Goal: Task Accomplishment & Management: Complete application form

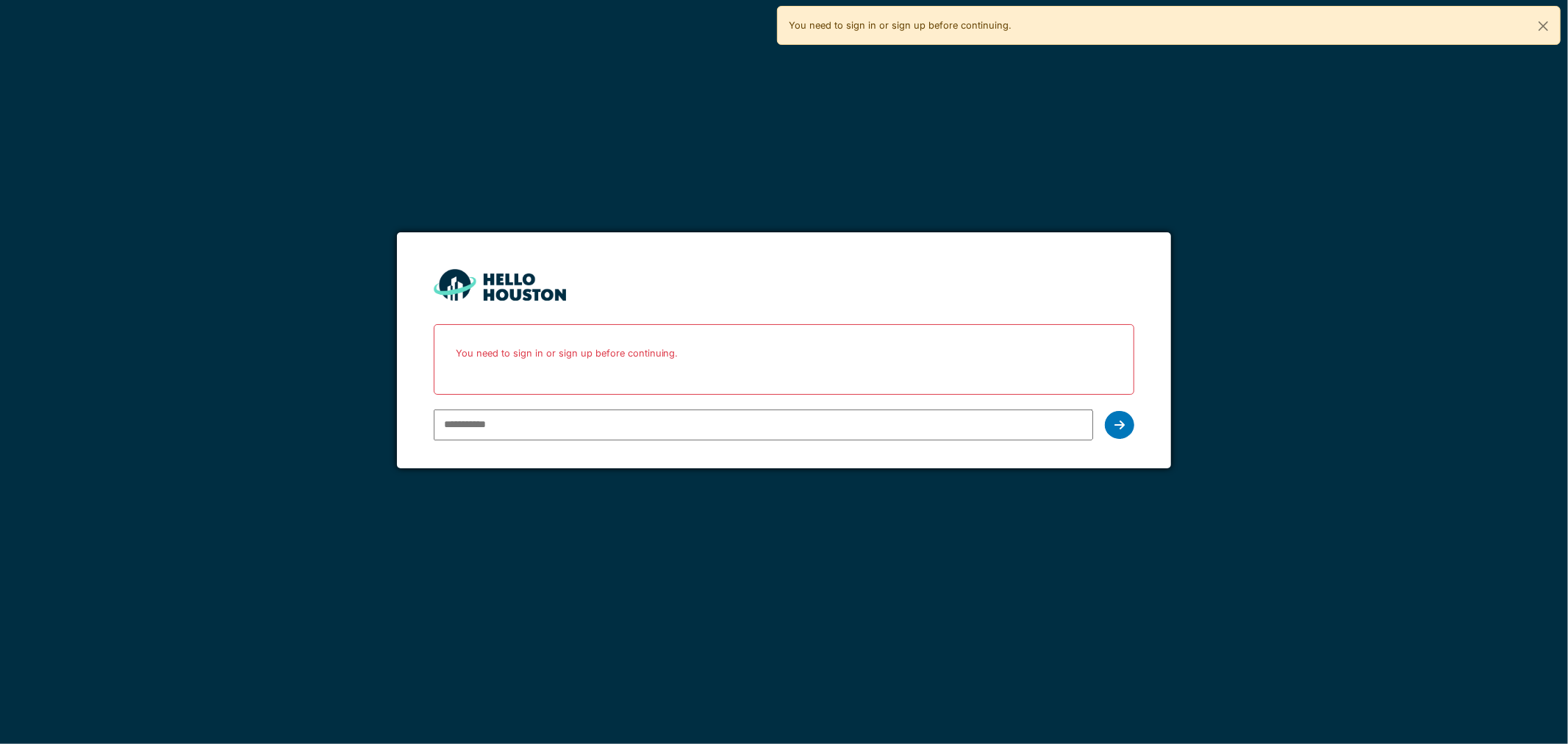
type input "**********"
drag, startPoint x: 1140, startPoint y: 418, endPoint x: 1133, endPoint y: 420, distance: 7.3
click at [1135, 419] on form "**********" at bounding box center [784, 350] width 775 height 236
click at [1125, 423] on div at bounding box center [1120, 425] width 30 height 28
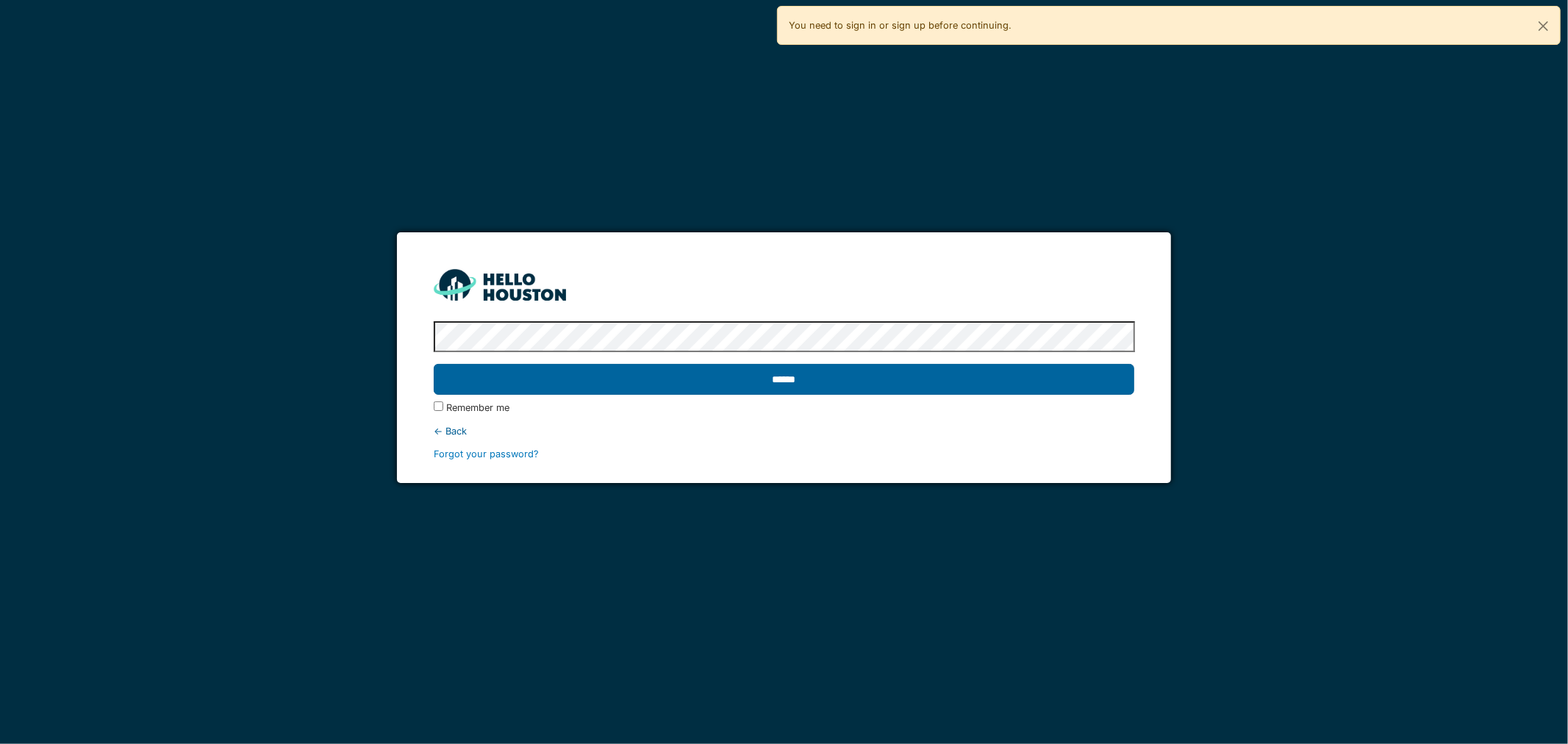
click at [864, 387] on input "******" at bounding box center [784, 379] width 702 height 31
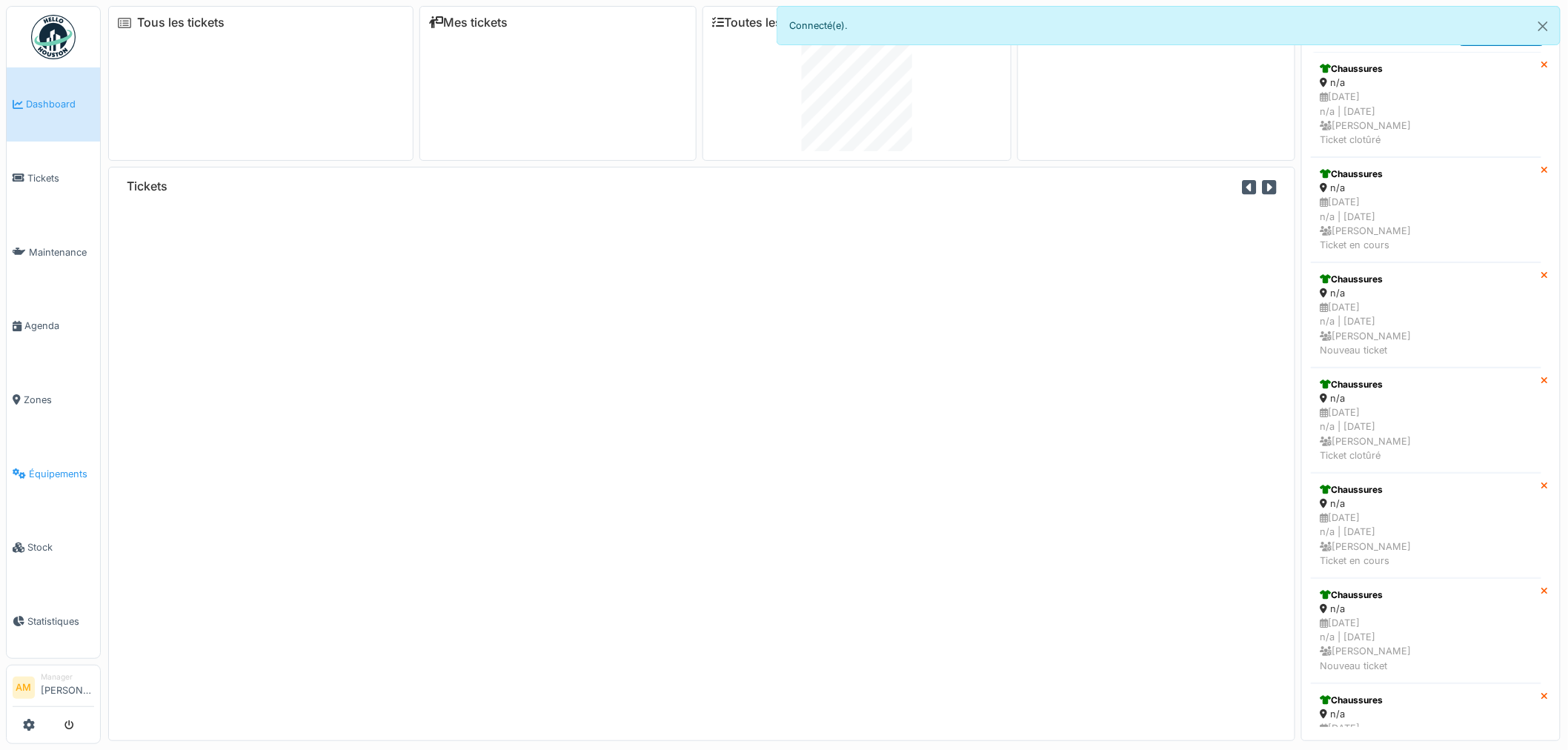
click at [50, 467] on span "Équipements" at bounding box center [61, 474] width 65 height 14
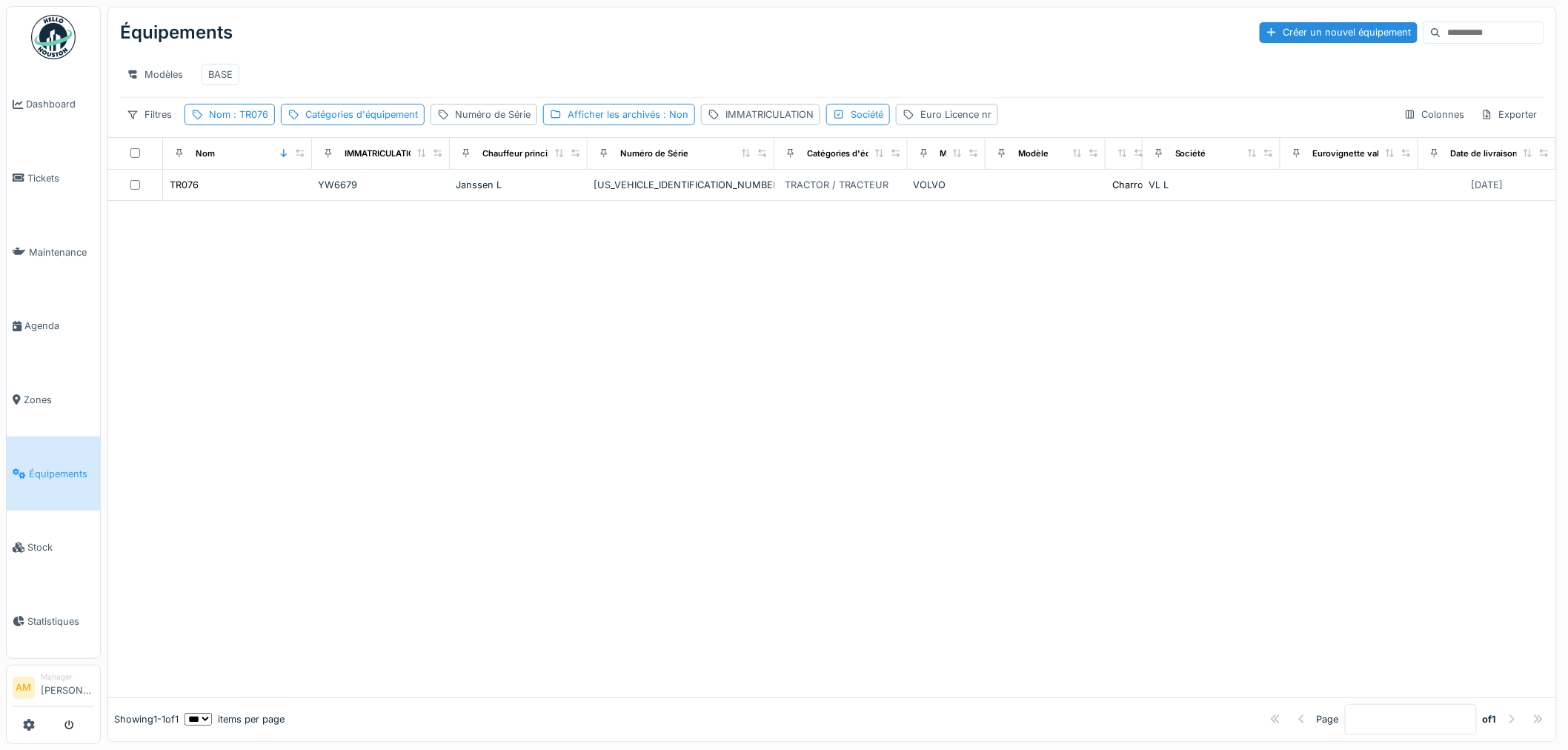
drag, startPoint x: 0, startPoint y: 0, endPoint x: 78, endPoint y: 181, distance: 196.8
click at [77, 181] on div at bounding box center [784, 375] width 1568 height 750
click at [50, 176] on span "Tickets" at bounding box center [60, 178] width 67 height 14
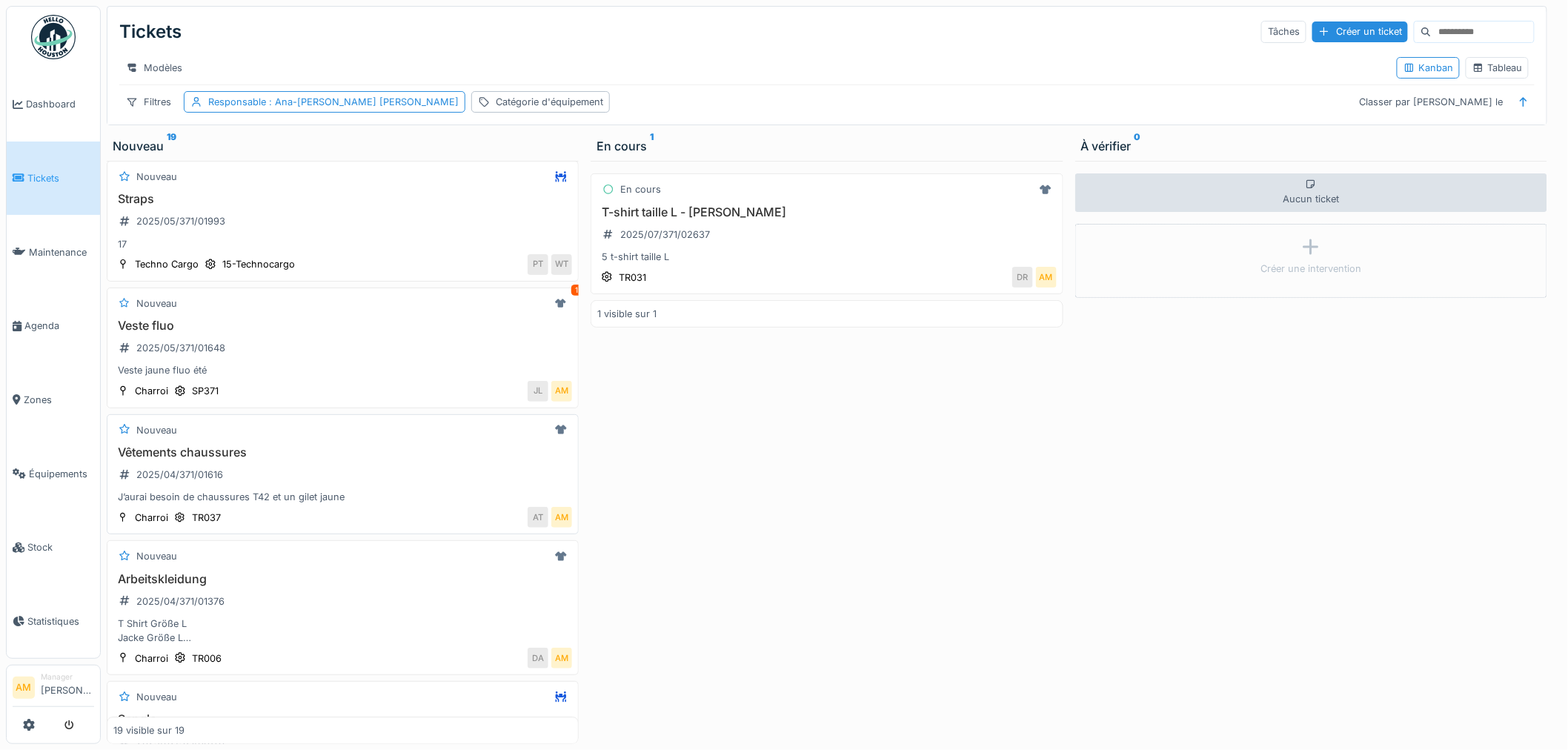
scroll to position [1973, 0]
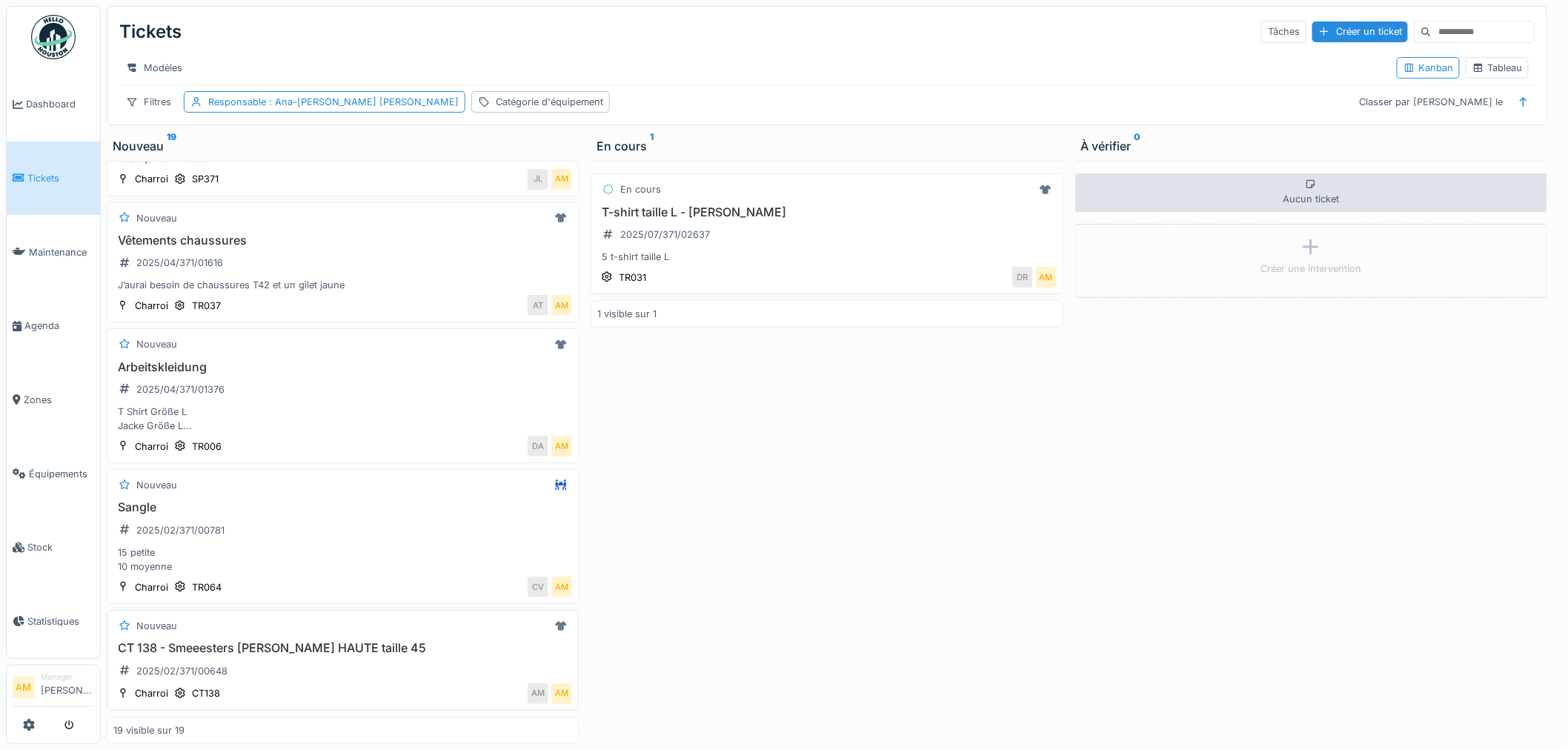
click at [283, 642] on h3 "CT 138 - Smeeesters [PERSON_NAME] HAUTE taille 45" at bounding box center [342, 648] width 459 height 14
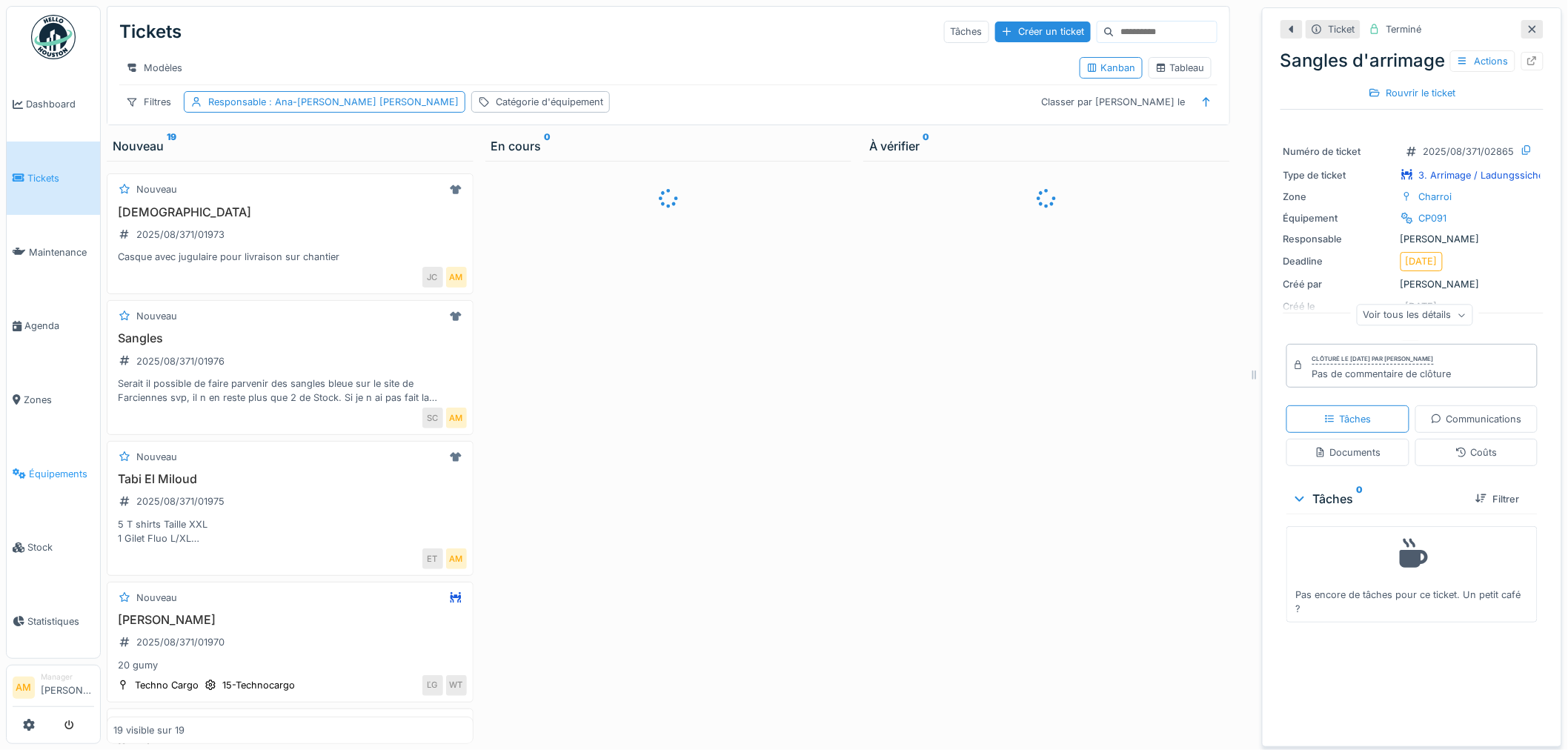
click at [68, 473] on link "Équipements" at bounding box center [53, 473] width 93 height 74
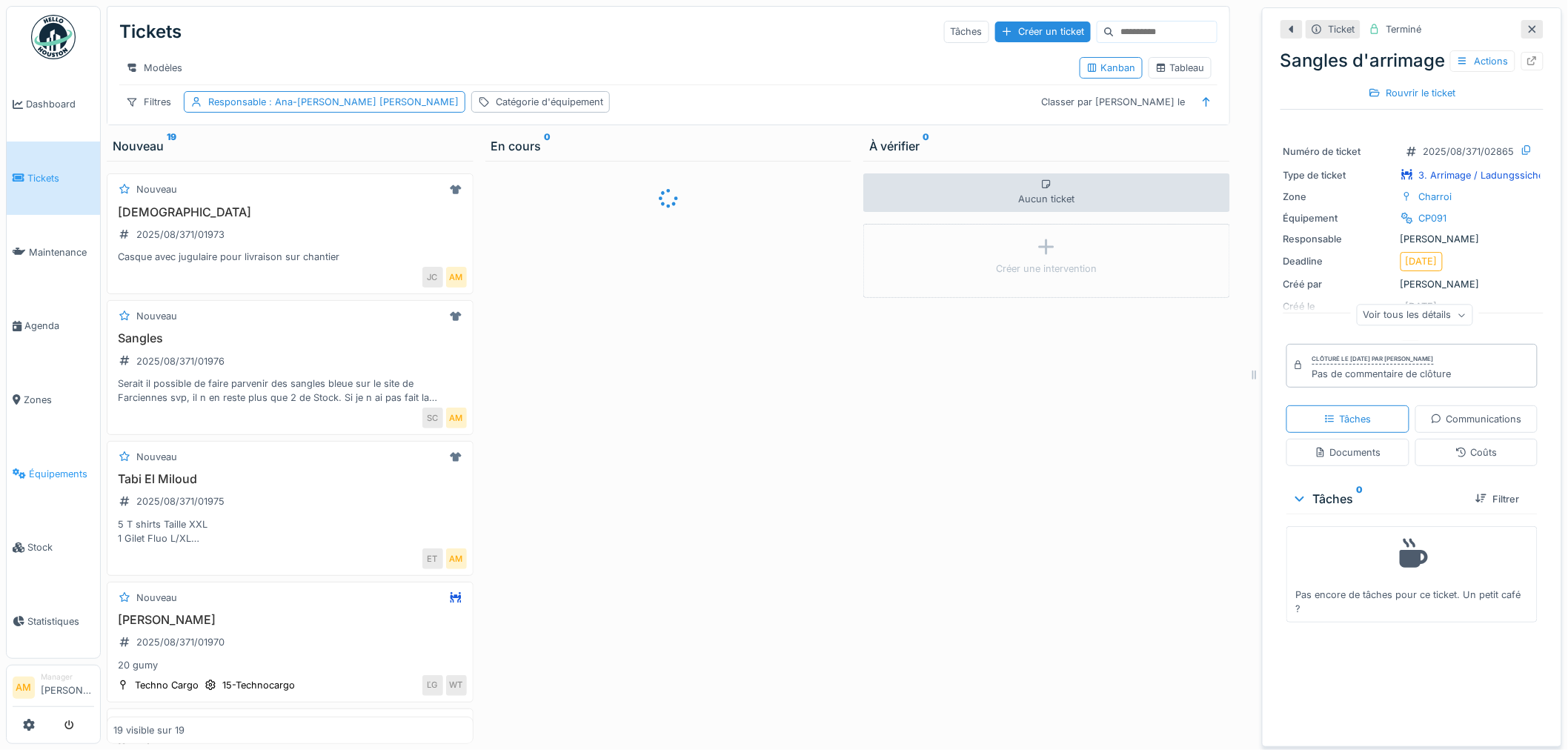
click at [68, 468] on span "Équipements" at bounding box center [61, 474] width 65 height 14
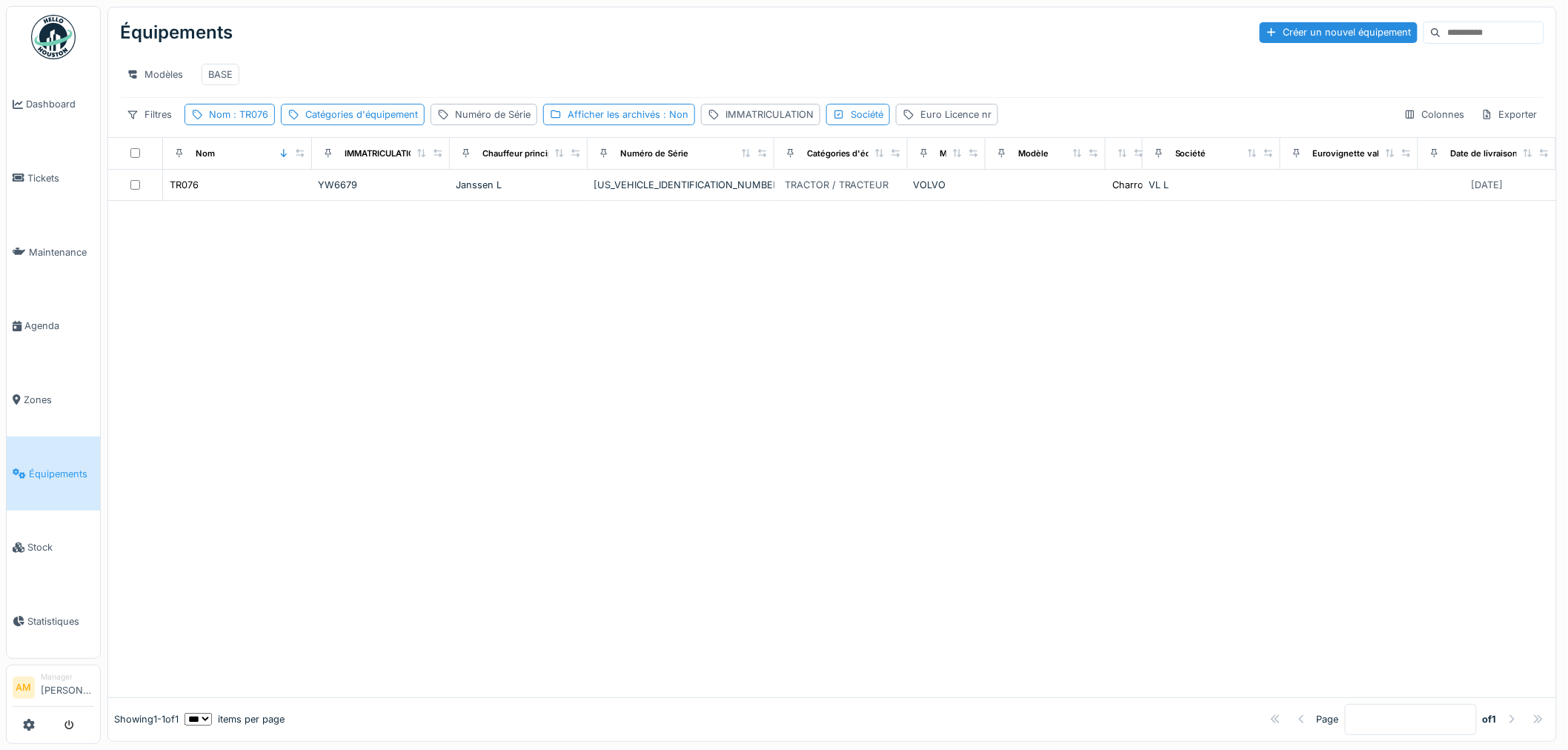
click at [249, 120] on span ": TR076" at bounding box center [249, 114] width 38 height 11
drag, startPoint x: 182, startPoint y: 200, endPoint x: -12, endPoint y: 183, distance: 194.9
click at [0, 183] on html "Dashboard Tickets Maintenance Agenda Zones Équipements Stock Statistiques AM Ma…" at bounding box center [784, 375] width 1568 height 750
type input "*****"
click at [116, 371] on div at bounding box center [832, 449] width 1448 height 496
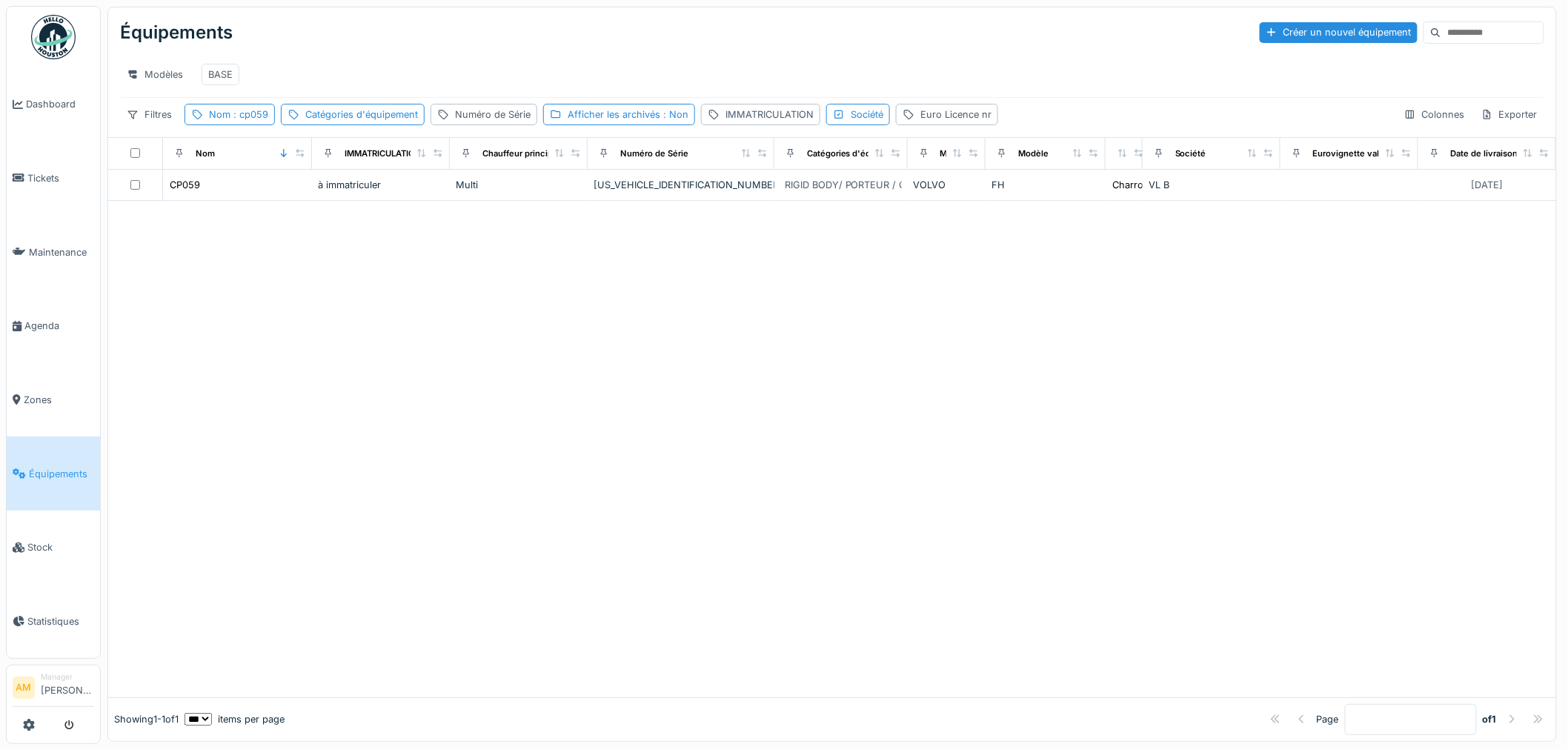
click at [61, 467] on span "Équipements" at bounding box center [61, 474] width 65 height 14
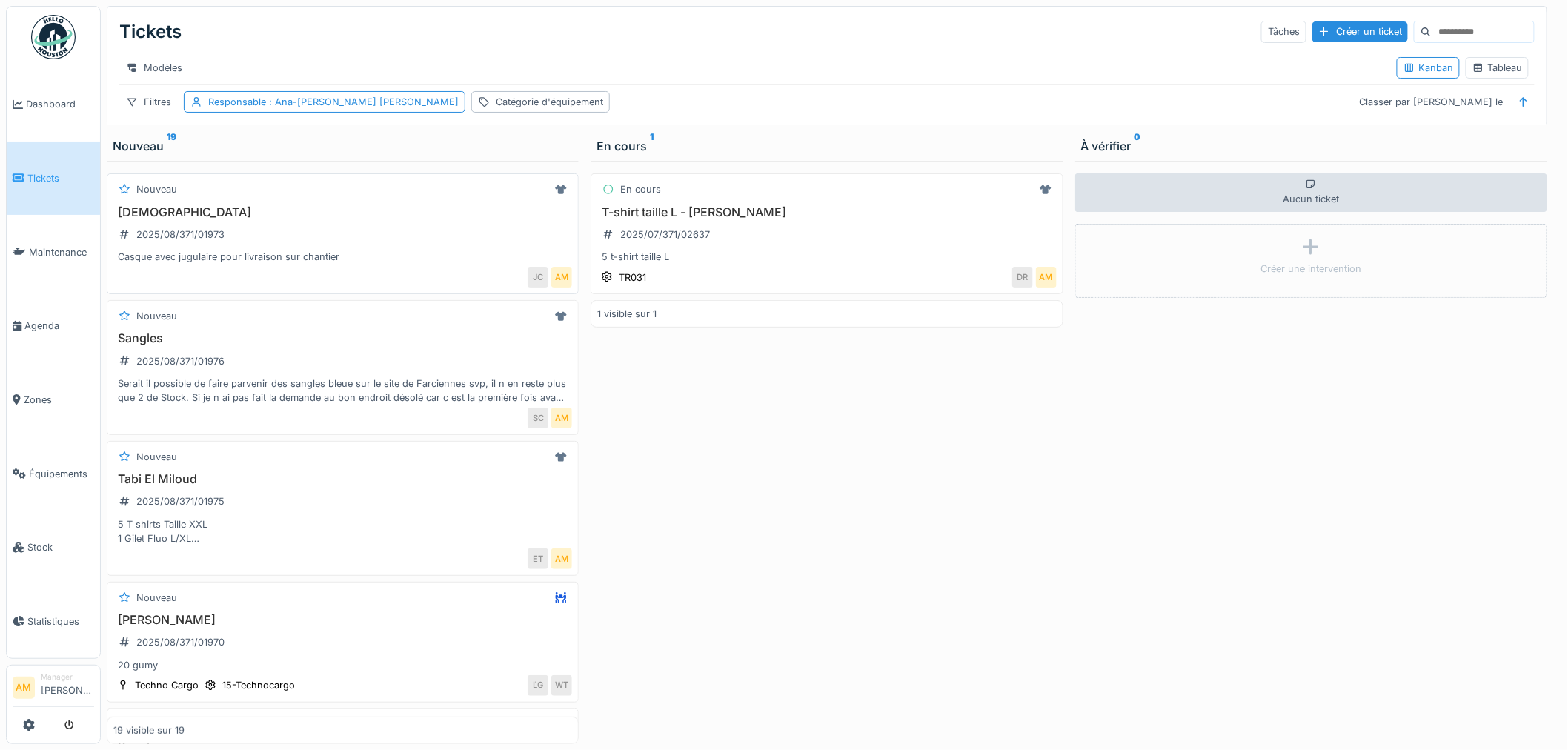
click at [264, 247] on div "Casque 2025/08/371/01973 Casque avec jugulaire pour livraison sur chantier" at bounding box center [342, 234] width 459 height 59
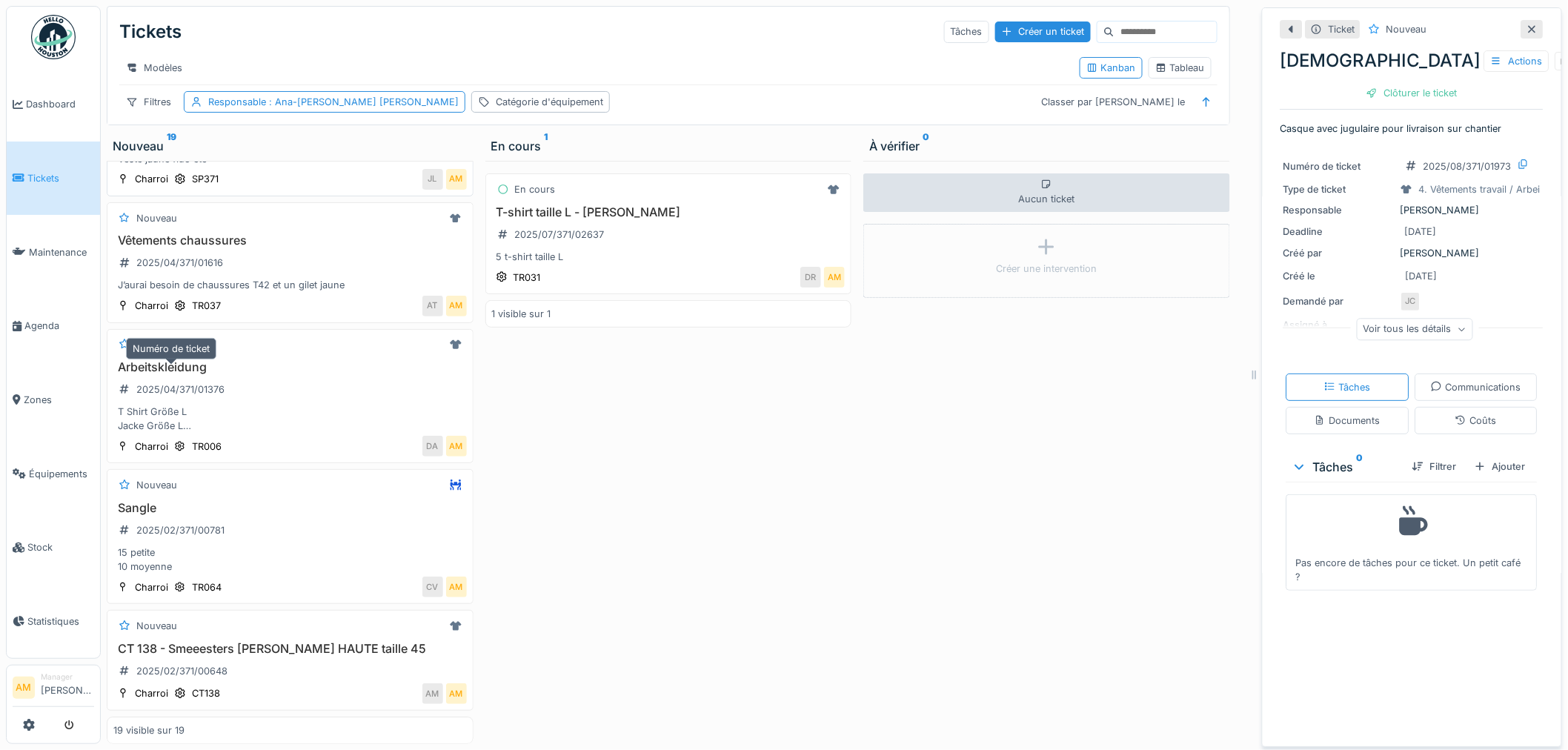
scroll to position [12, 0]
click at [295, 656] on div "CT 138 - Smeeesters Christoph - Cofra HAUTE taille 45 2025/02/371/00648" at bounding box center [289, 662] width 353 height 41
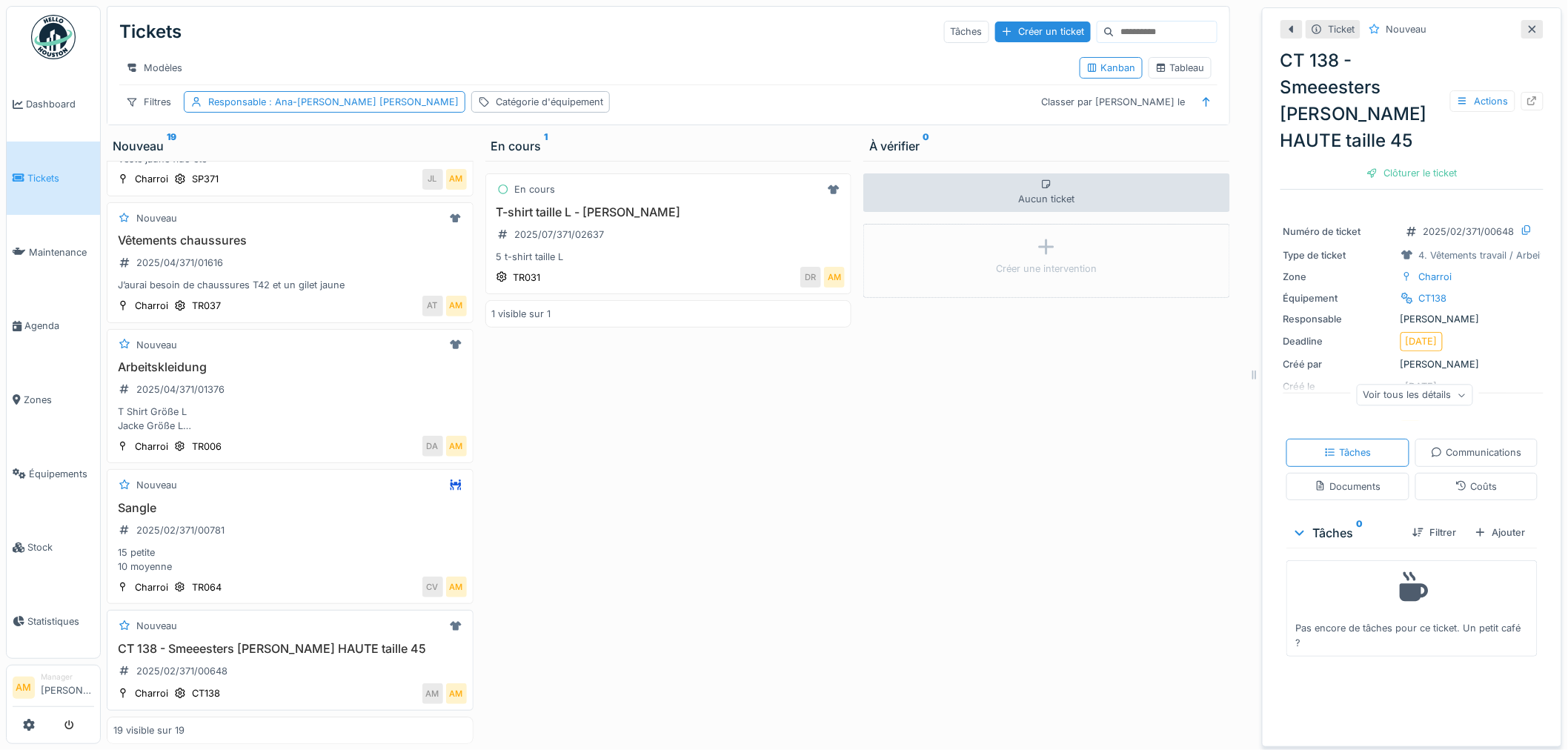
click at [227, 659] on div "2025/02/371/00648" at bounding box center [172, 671] width 119 height 24
click at [316, 642] on div "CT 138 - Smeeesters Christoph - Cofra HAUTE taille 45 2025/02/371/00648" at bounding box center [289, 662] width 353 height 41
click at [1494, 445] on div "Communications" at bounding box center [1476, 452] width 90 height 14
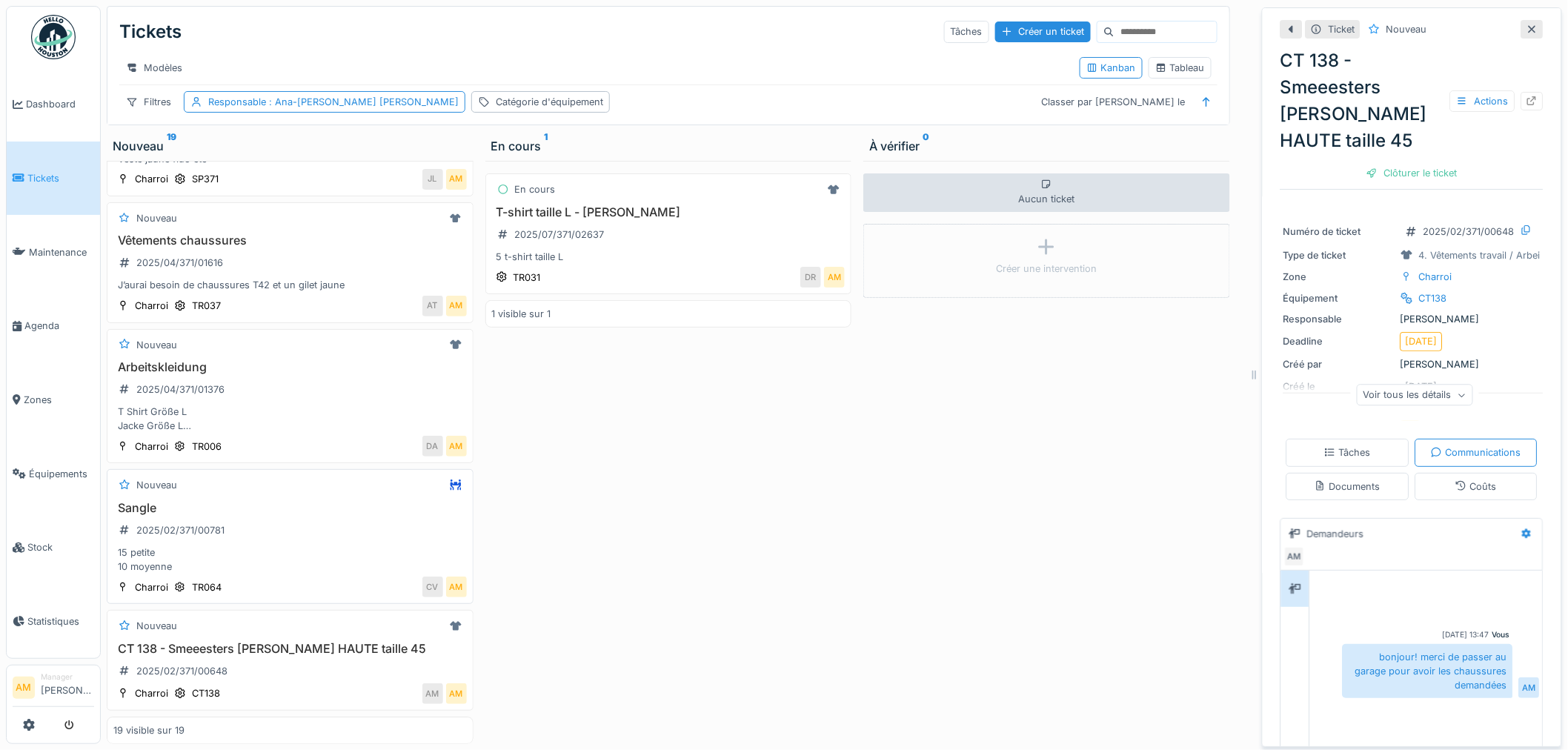
click at [279, 501] on div "Sangle 2025/02/371/00781 15 petite 10 moyenne" at bounding box center [289, 537] width 353 height 73
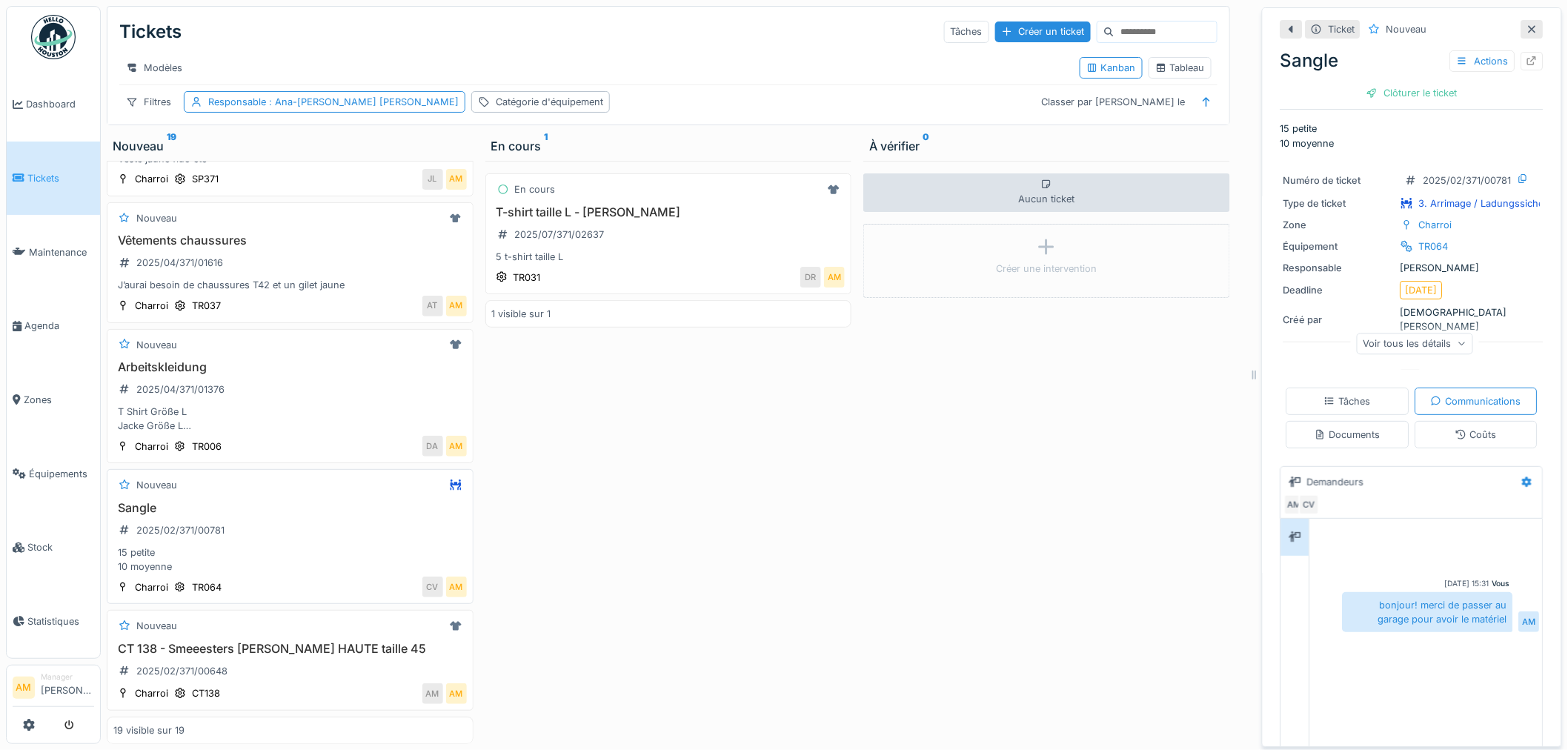
click at [283, 501] on div "Sangle 2025/02/371/00781 15 petite 10 moyenne" at bounding box center [289, 537] width 353 height 73
click at [249, 545] on div "15 petite 10 moyenne" at bounding box center [289, 559] width 353 height 28
click at [300, 501] on div "Sangle 2025/02/371/00781 15 petite 10 moyenne" at bounding box center [289, 537] width 353 height 73
click at [1472, 53] on div "Actions" at bounding box center [1482, 60] width 65 height 21
click at [1396, 193] on div "Annuler le ticket" at bounding box center [1408, 204] width 133 height 22
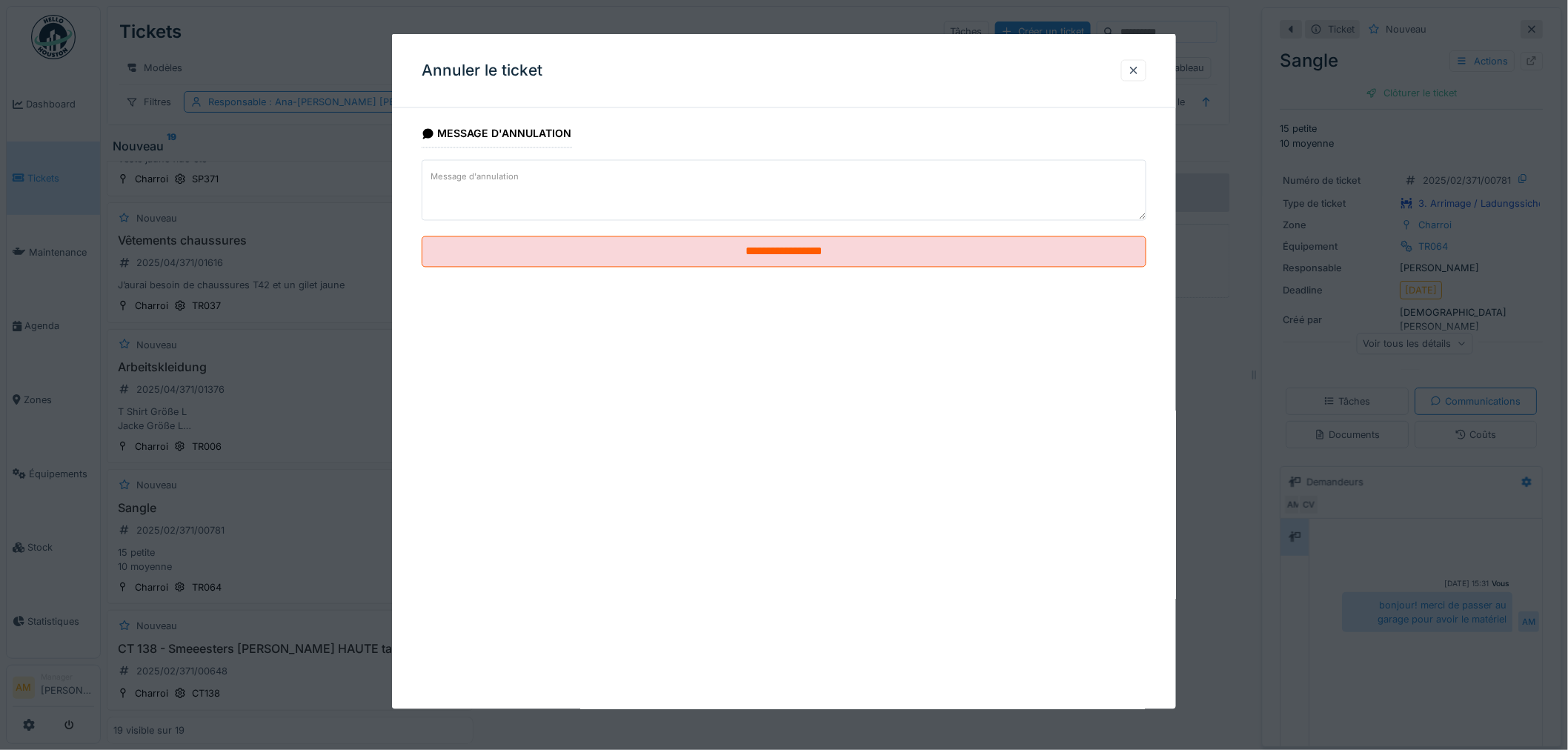
click at [515, 195] on textarea "Message d'annulation" at bounding box center [784, 190] width 725 height 61
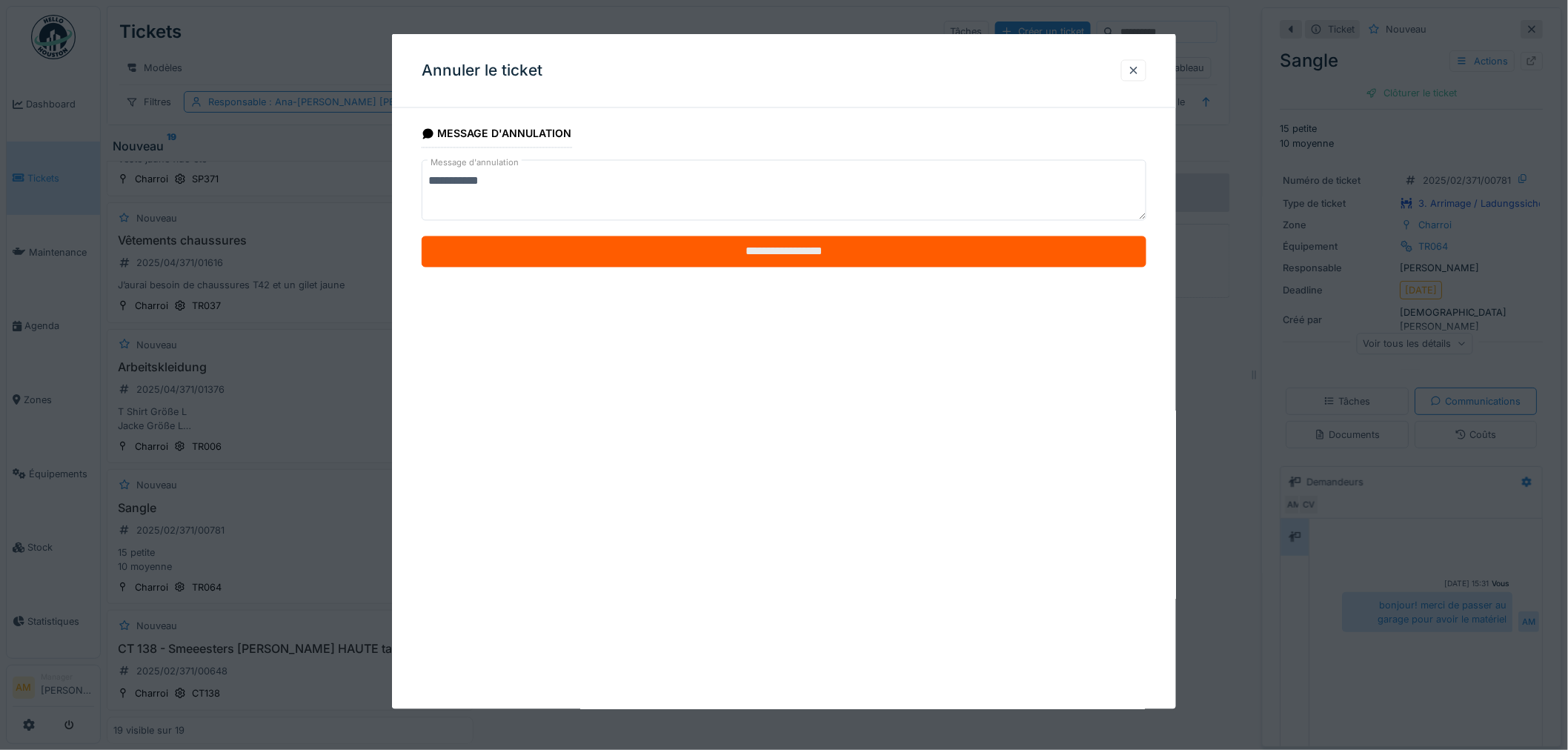
type textarea "**********"
click at [891, 249] on input "**********" at bounding box center [784, 251] width 725 height 31
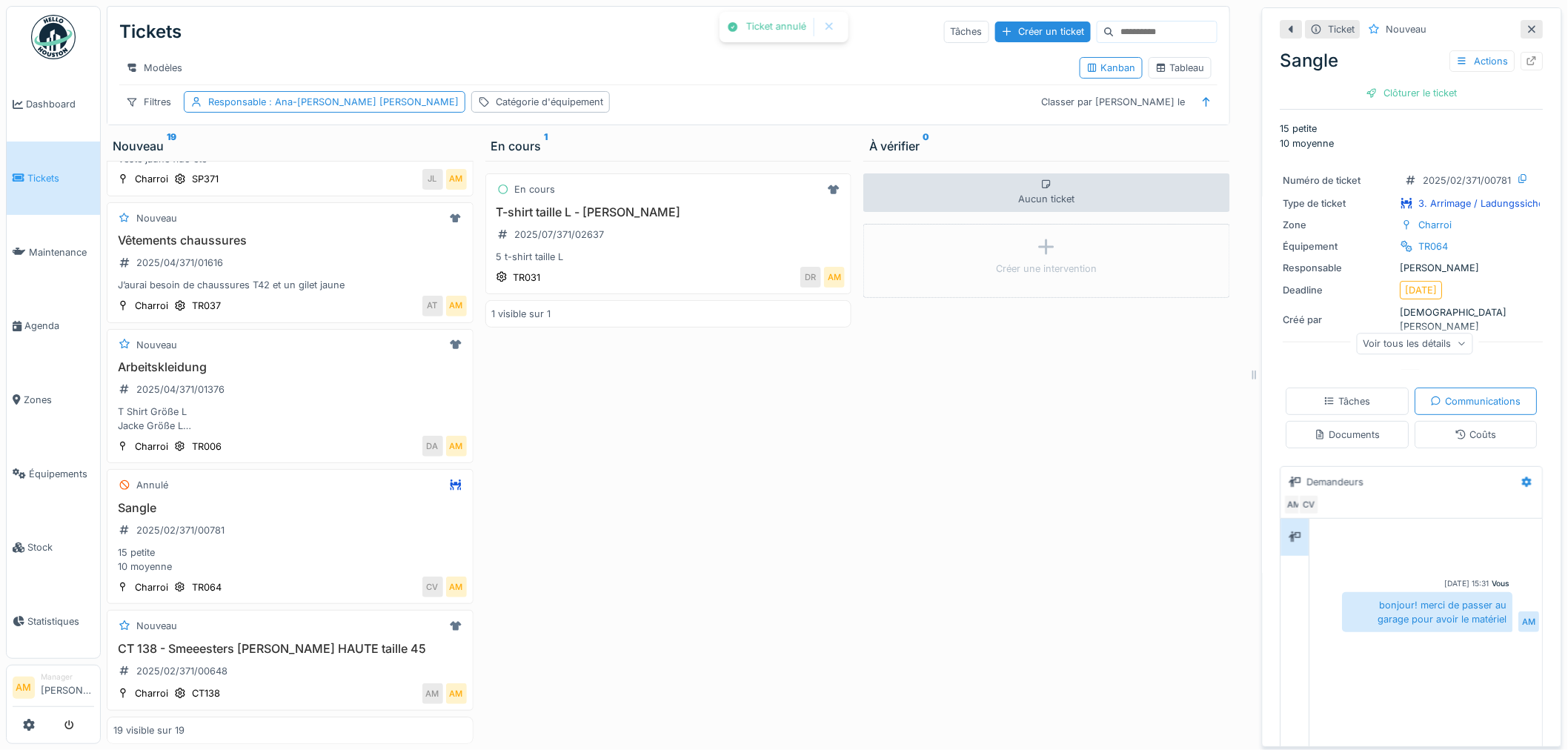
click at [313, 405] on div "T Shirt Größe L Jacke Größe L Schuhe Größe 41 Sicherheitsschuhe" at bounding box center [289, 419] width 353 height 28
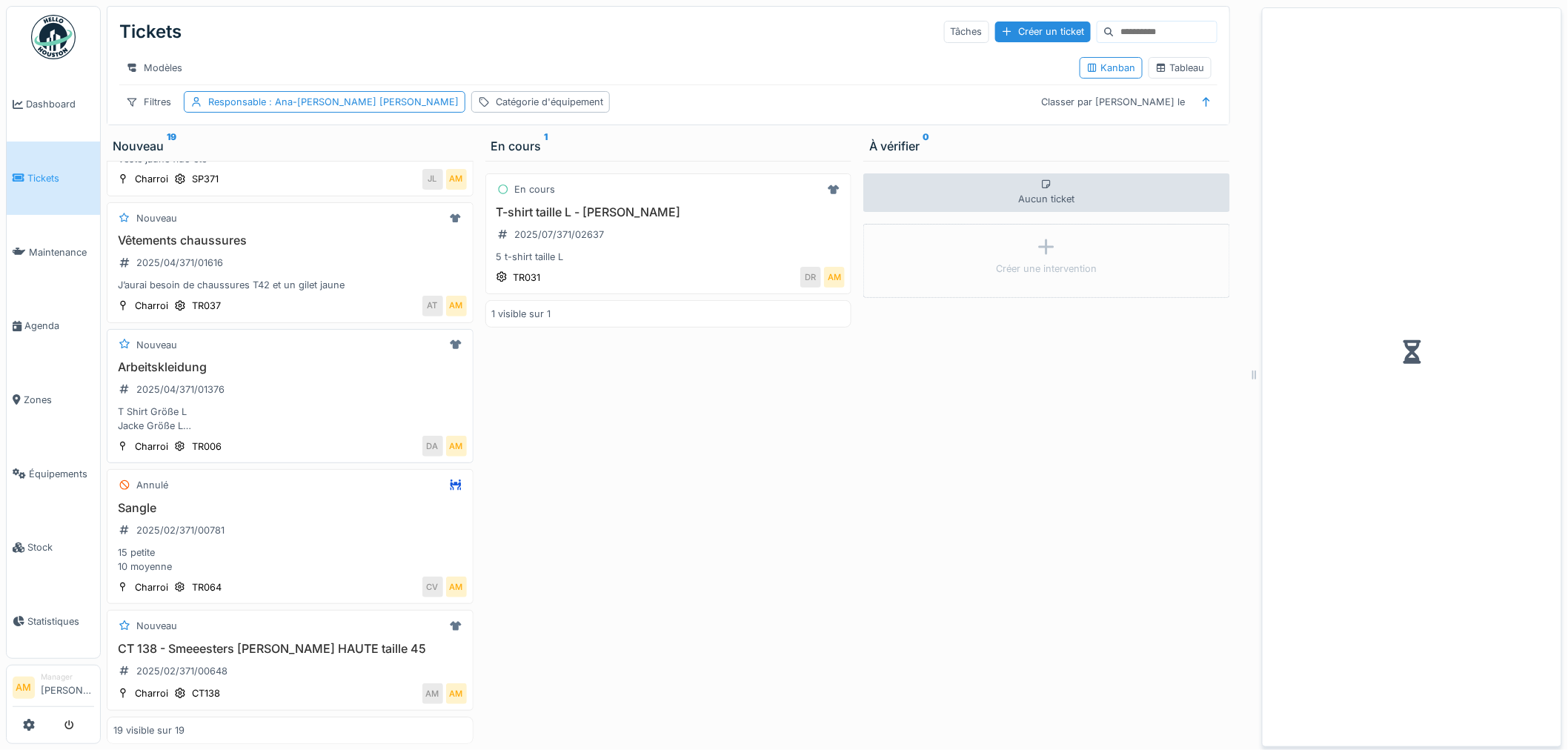
click at [220, 405] on div "T Shirt Größe L Jacke Größe L Schuhe Größe 41 Sicherheitsschuhe" at bounding box center [289, 419] width 353 height 28
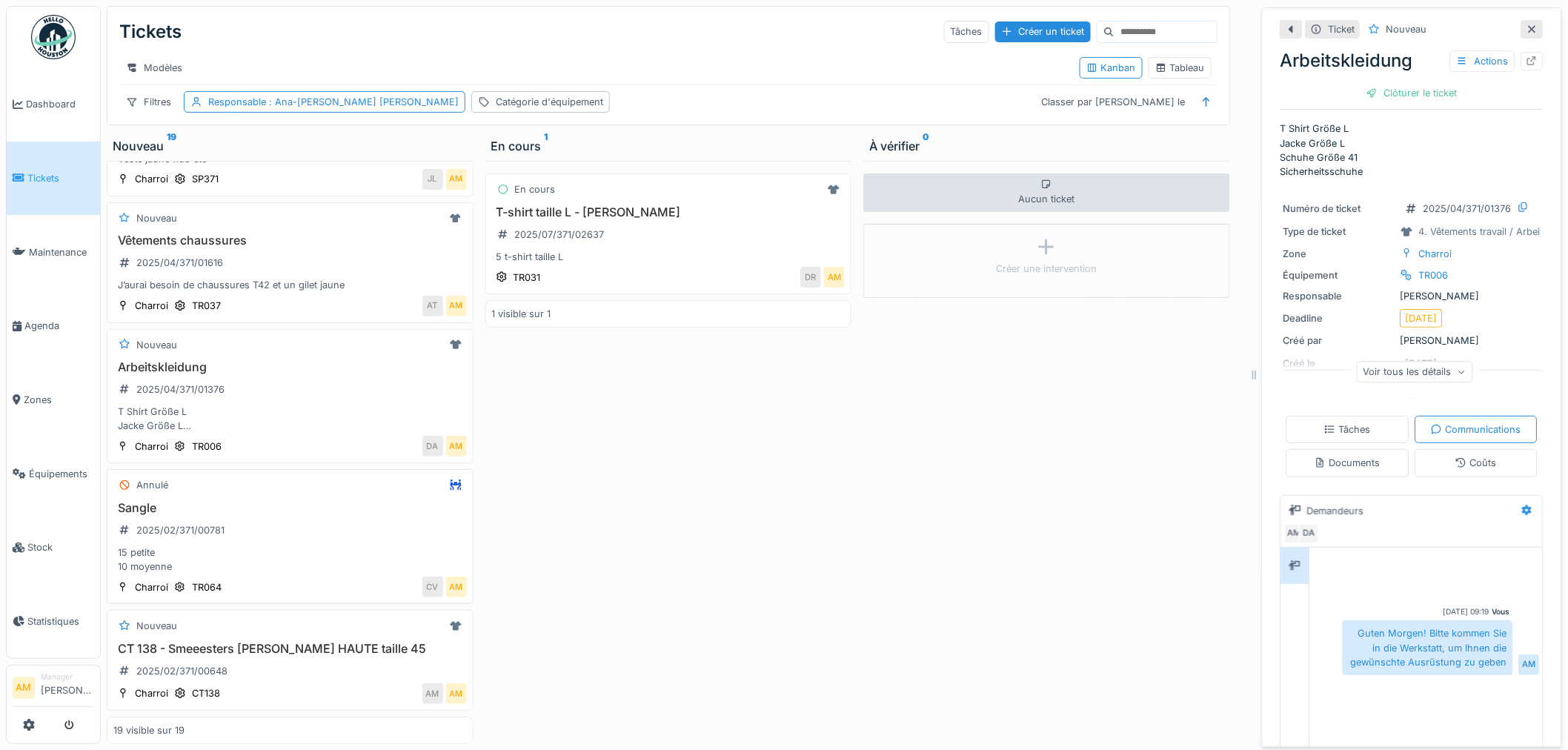
drag, startPoint x: 248, startPoint y: 499, endPoint x: 239, endPoint y: 497, distance: 9.2
click at [247, 501] on div "Sangle 2025/02/371/00781 15 petite 10 moyenne" at bounding box center [289, 537] width 353 height 73
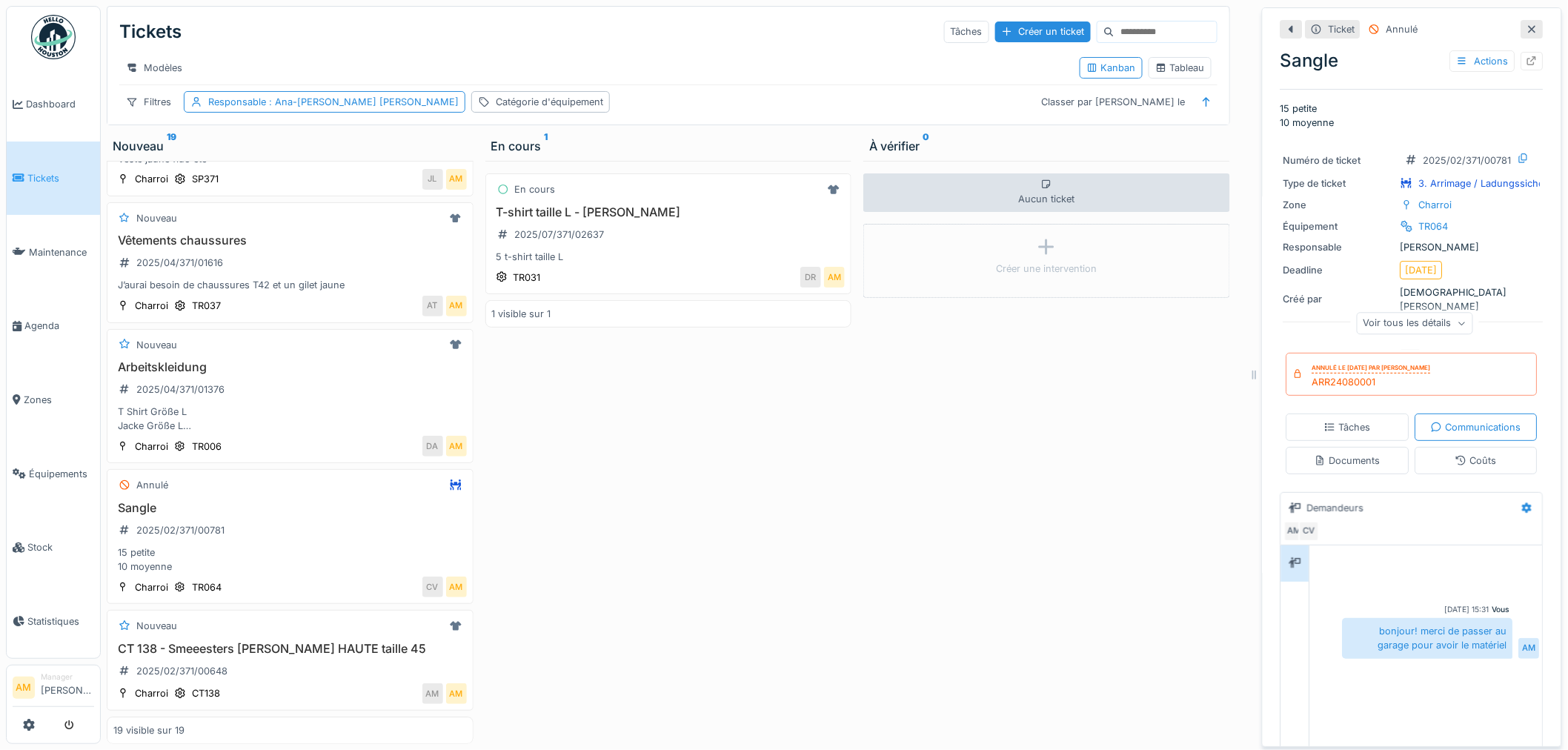
drag, startPoint x: 642, startPoint y: 531, endPoint x: 634, endPoint y: 528, distance: 8.4
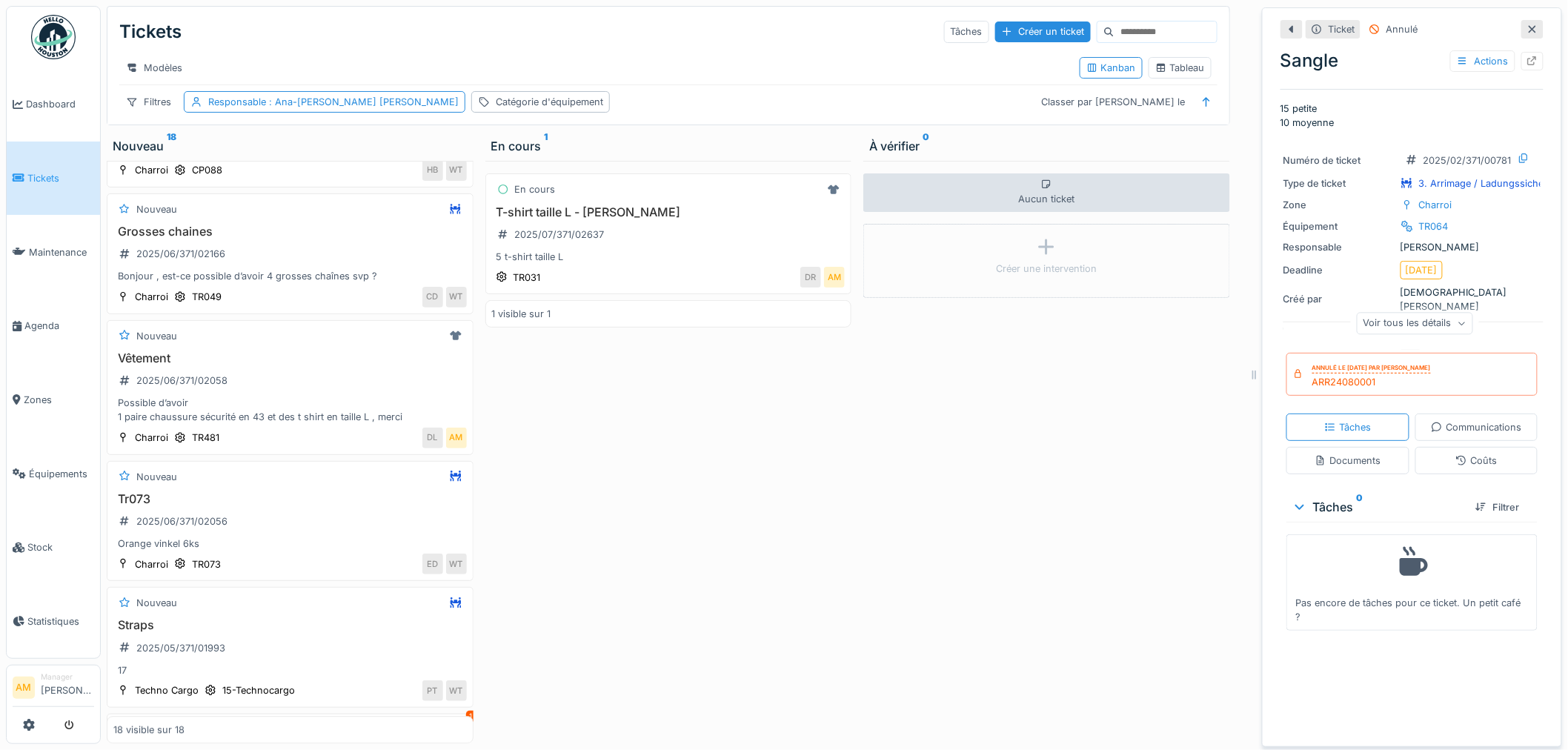
scroll to position [1846, 0]
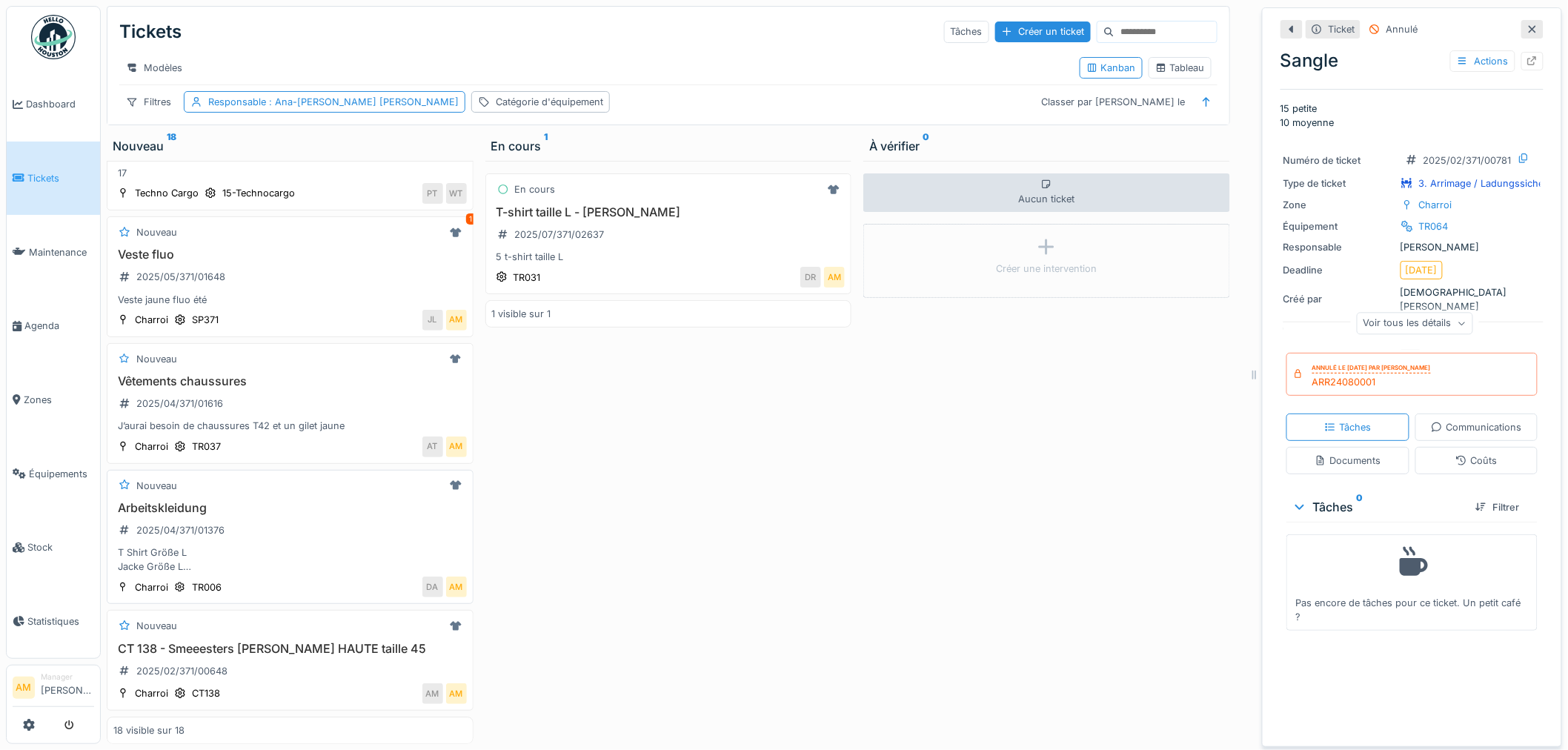
click at [321, 513] on div "Arbeitskleidung 2025/04/371/01376 T Shirt Größe L Jacke Größe L Schuhe Größe 41…" at bounding box center [289, 537] width 353 height 73
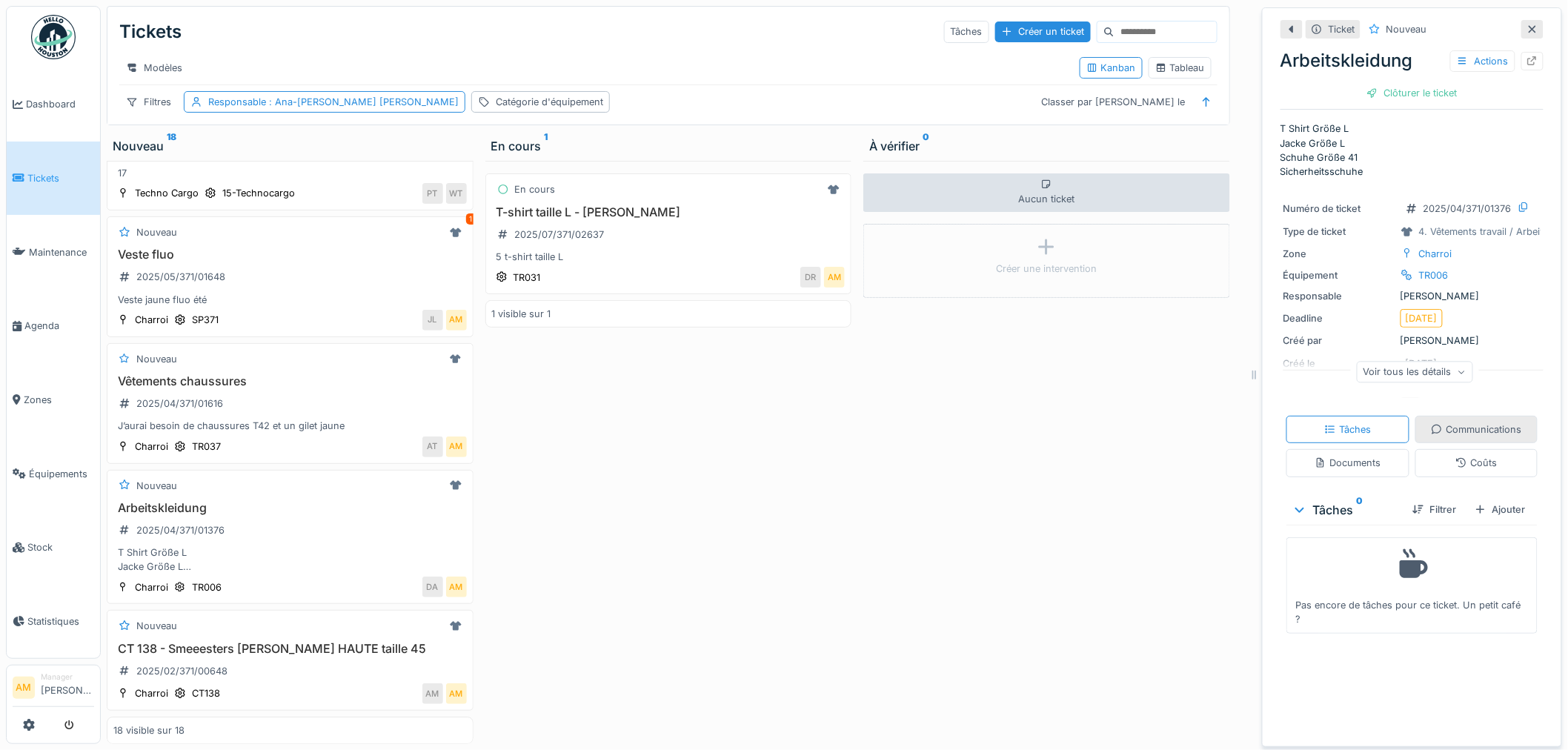
click at [1443, 422] on div "Communications" at bounding box center [1476, 429] width 90 height 14
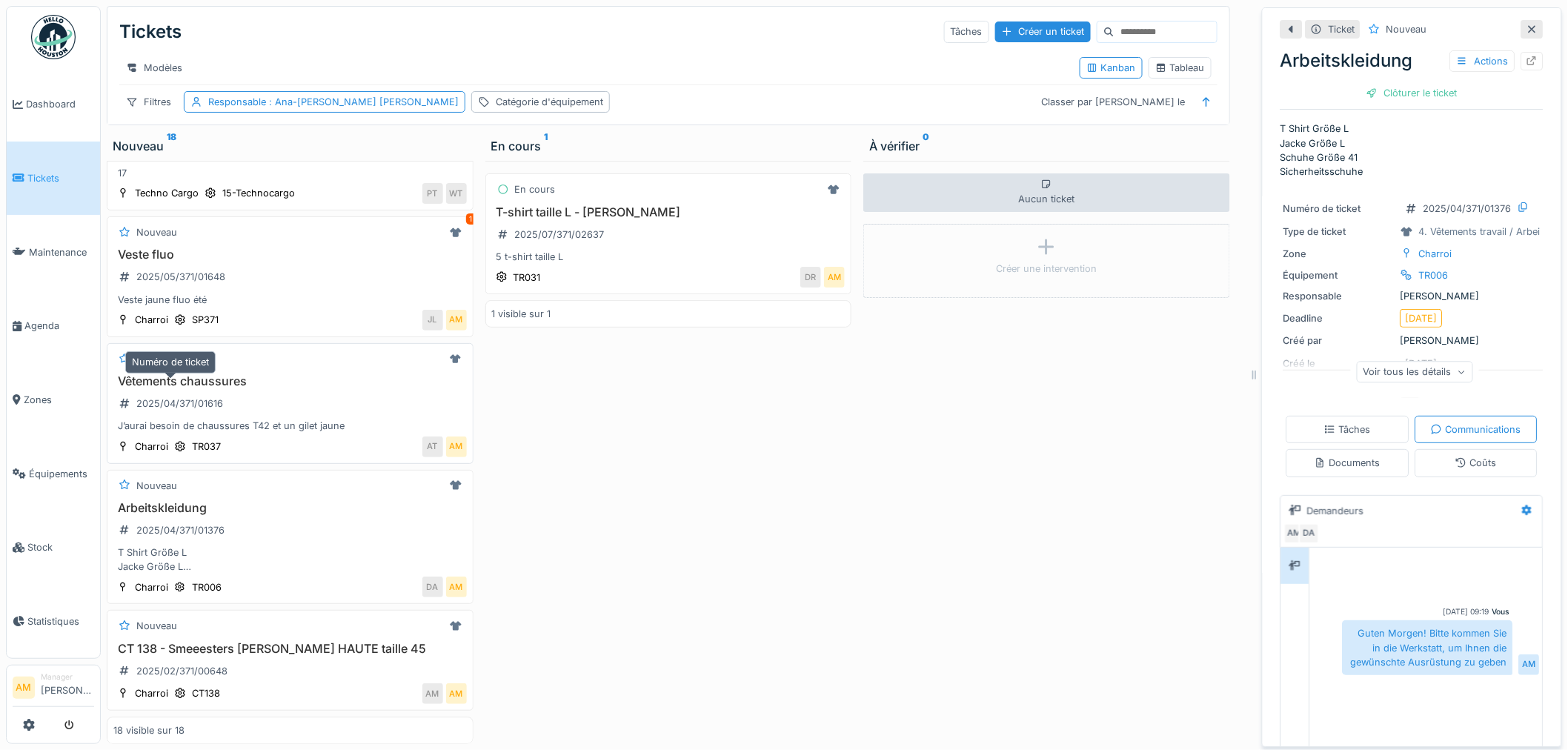
click at [178, 396] on div "2025/04/371/01616" at bounding box center [179, 403] width 87 height 14
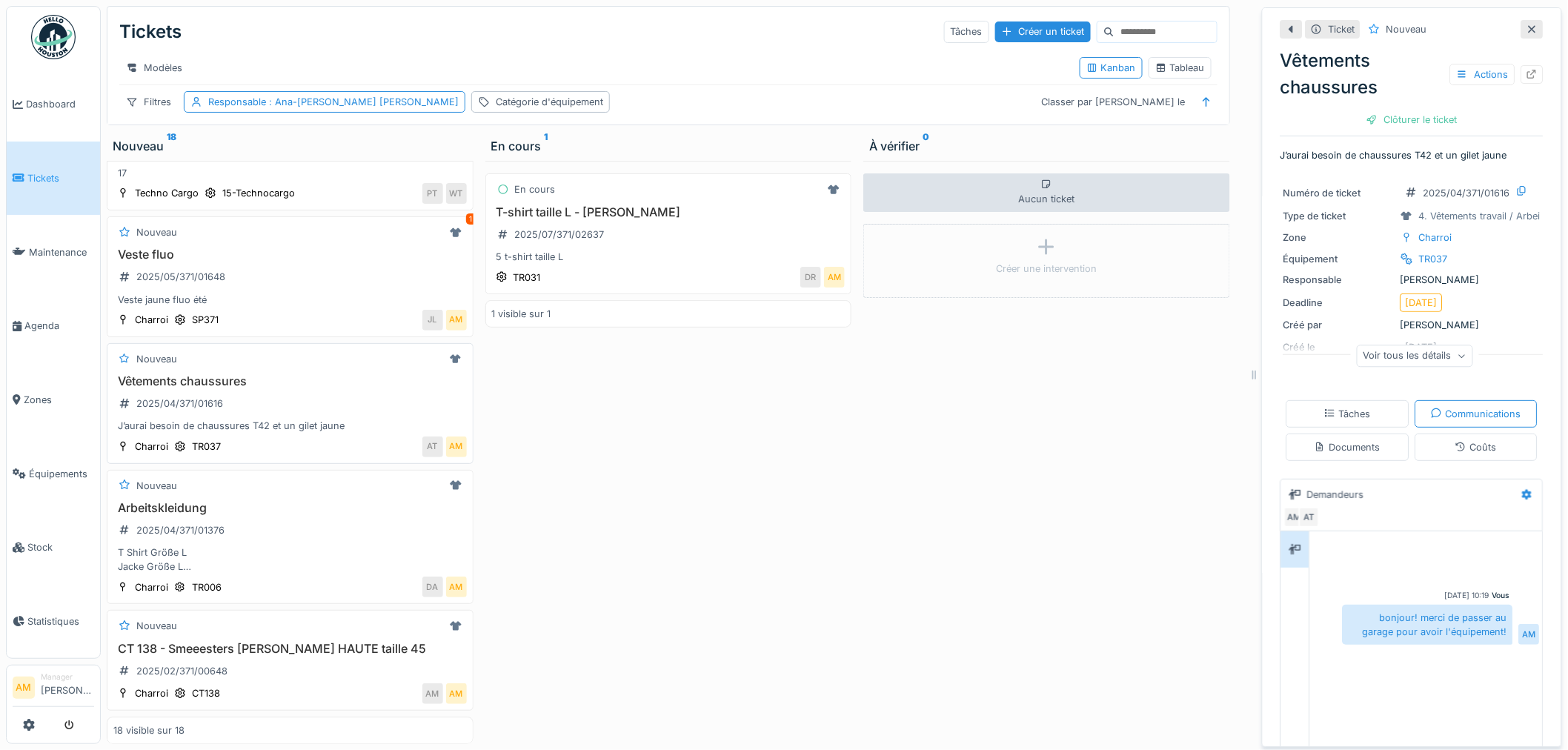
click at [334, 374] on div "Vêtements chaussures 2025/04/371/01616 J’aurai besoin de chaussures T42 et un g…" at bounding box center [289, 403] width 353 height 59
click at [286, 293] on div "Veste jaune fluo été" at bounding box center [289, 300] width 353 height 14
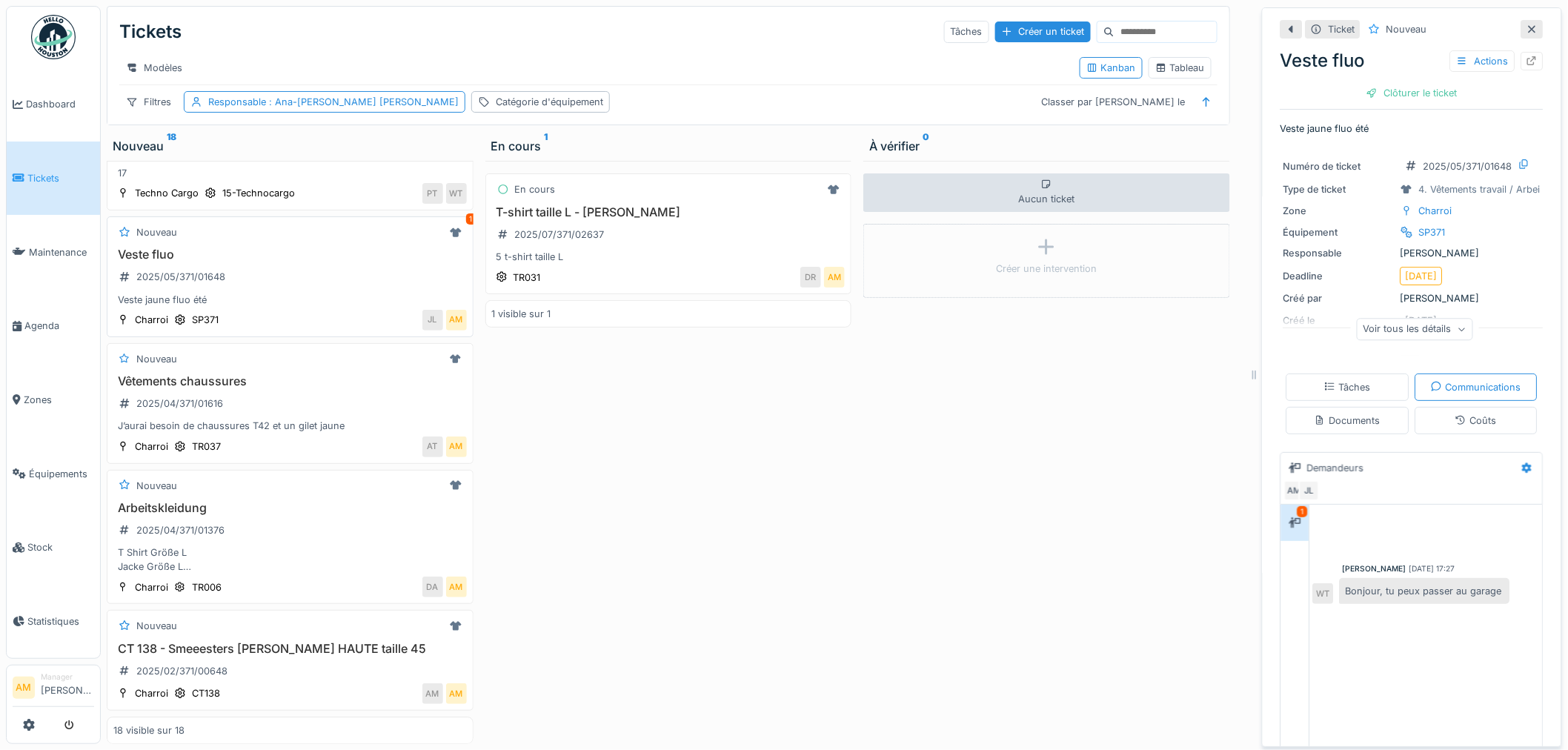
click at [289, 247] on div "Veste fluo 2025/05/371/01648 Veste jaune fluo été" at bounding box center [289, 276] width 353 height 59
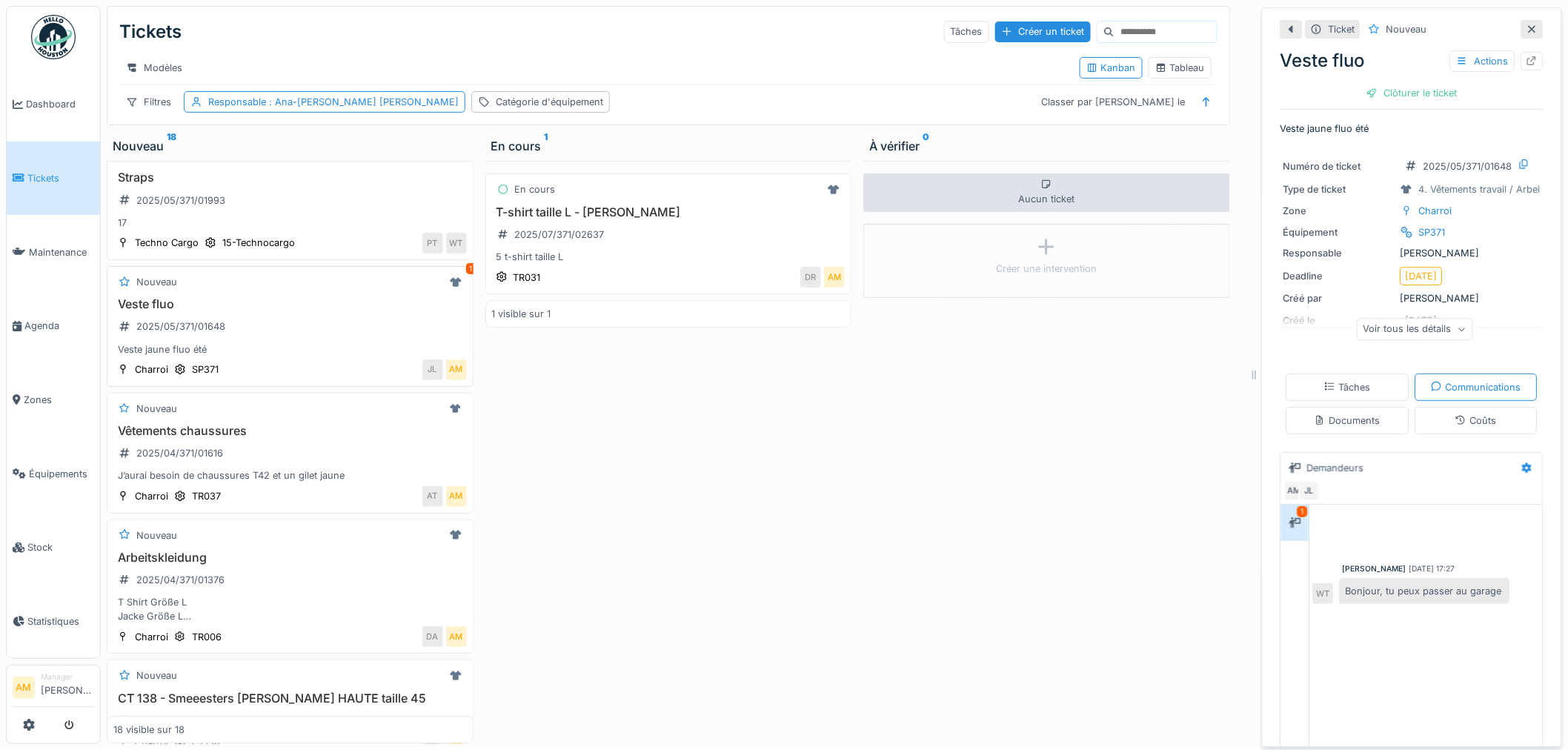
scroll to position [1846, 0]
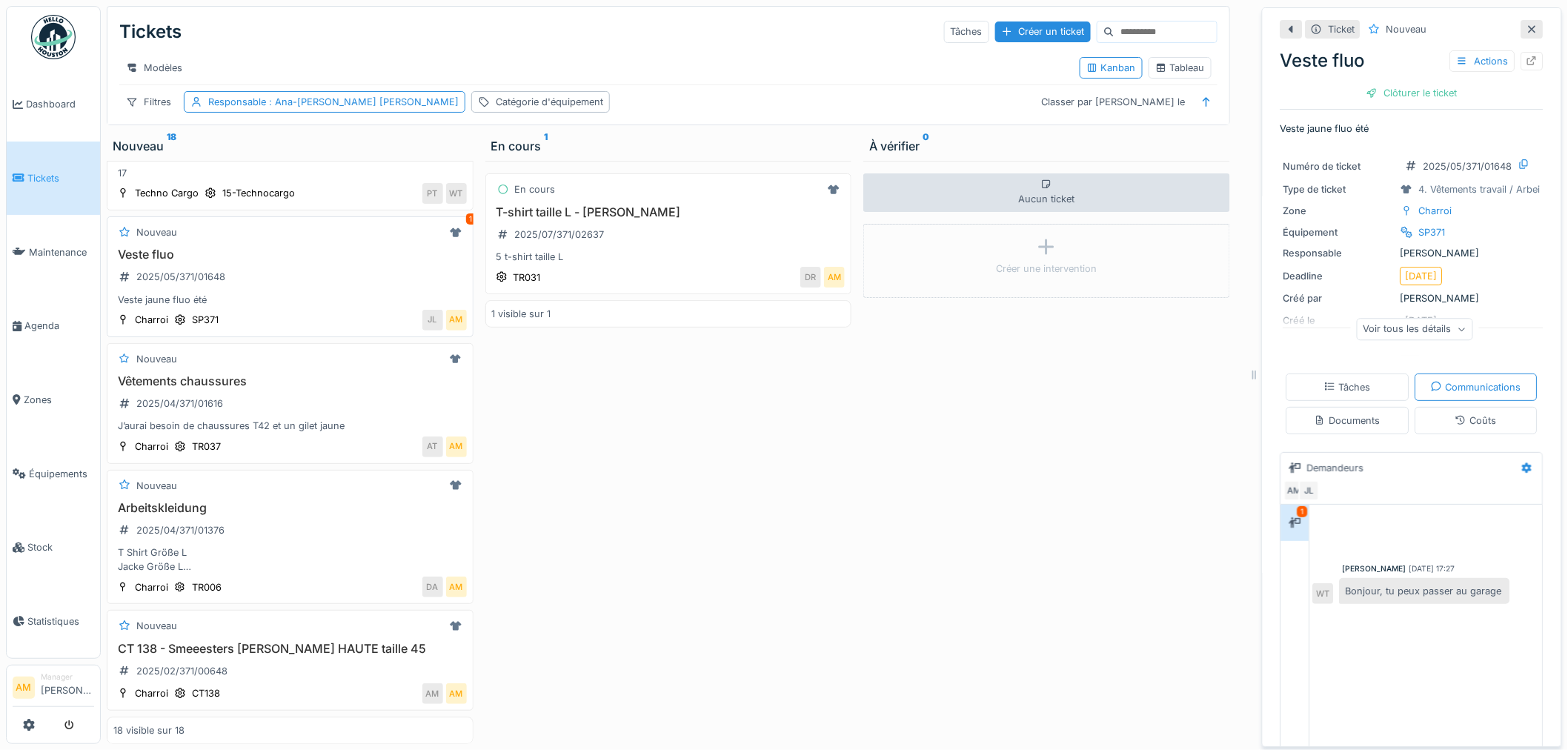
click at [279, 293] on div "Veste jaune fluo été" at bounding box center [289, 300] width 353 height 14
click at [1297, 506] on div "1" at bounding box center [1302, 511] width 10 height 11
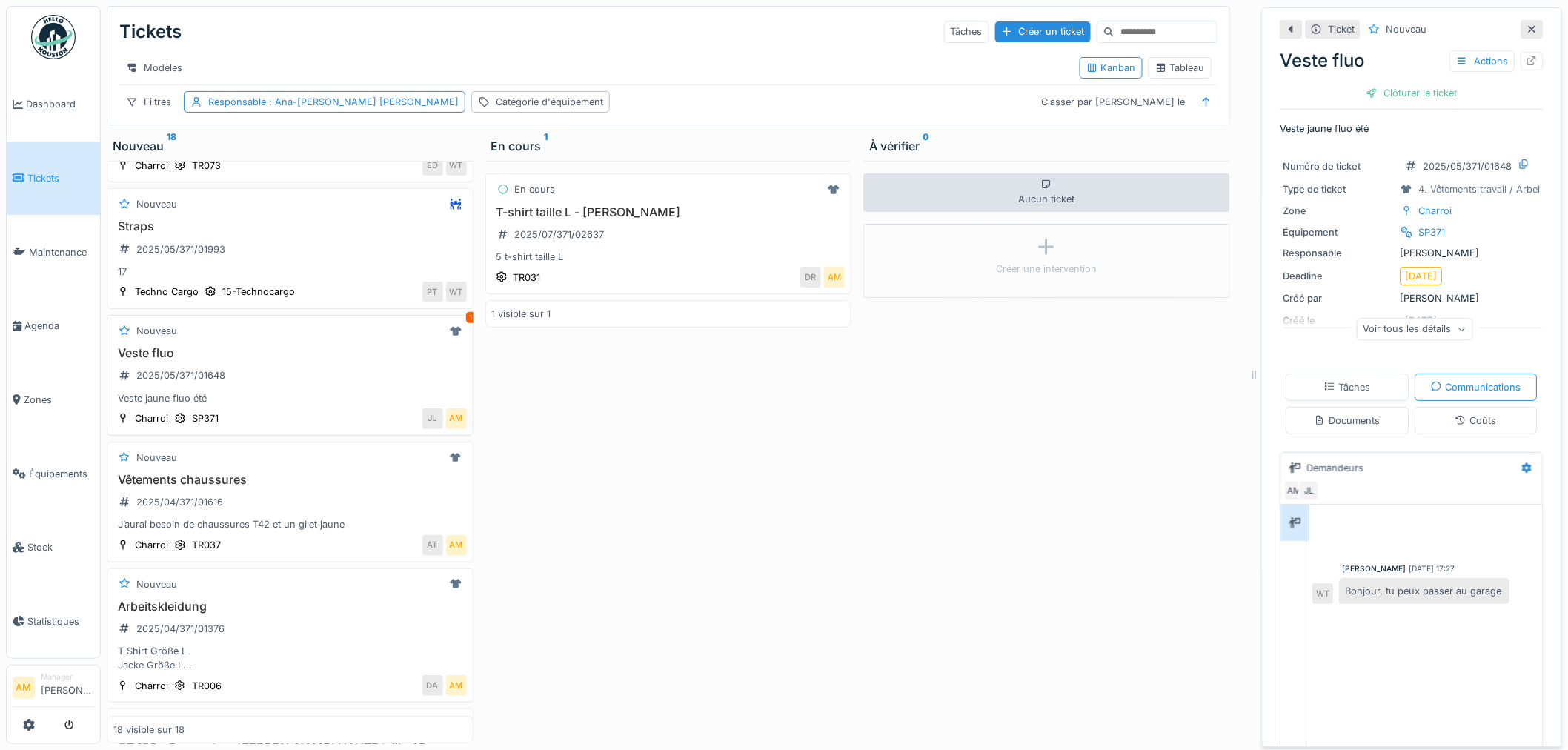
scroll to position [1682, 0]
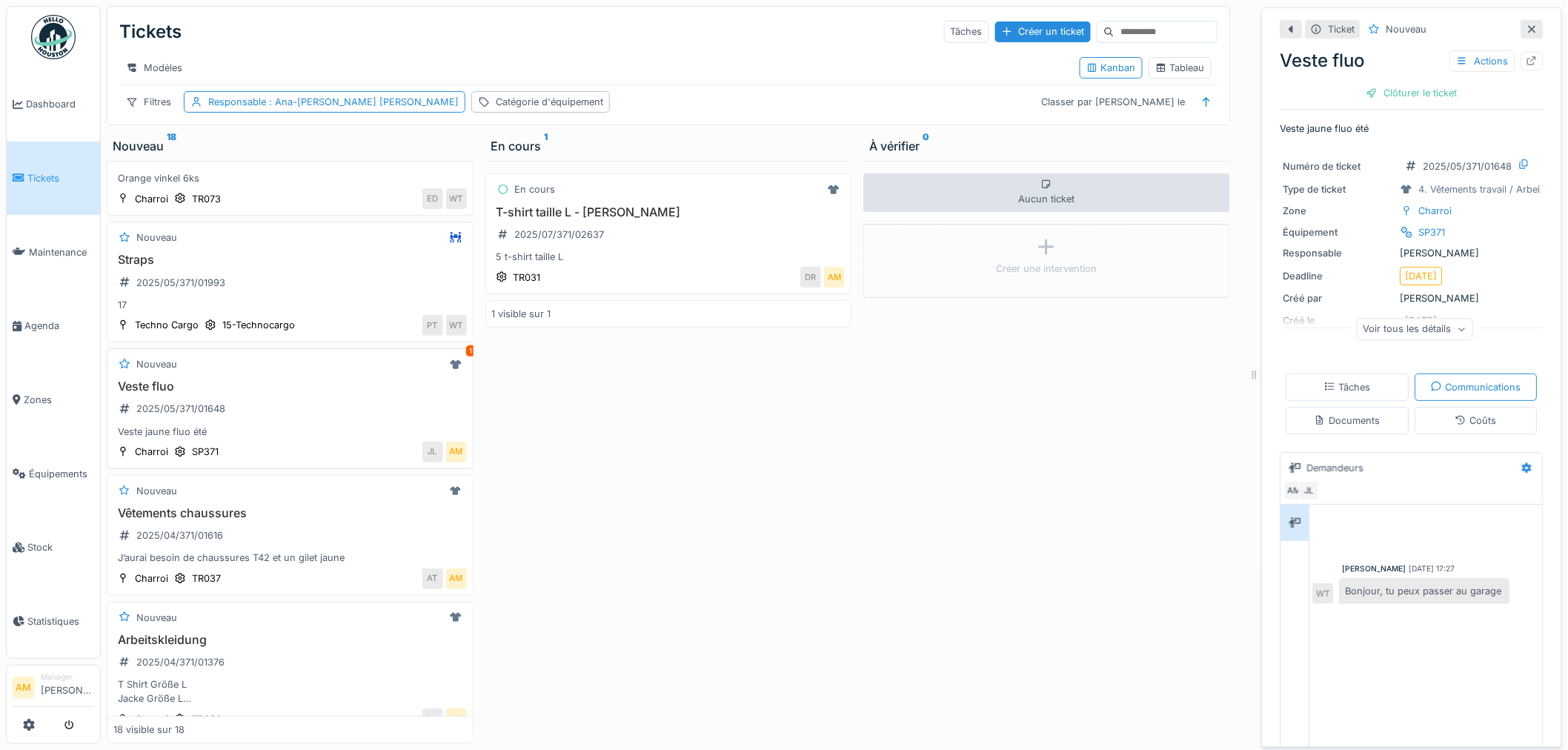
click at [250, 423] on div "Veste fluo 2025/05/371/01648 Veste jaune fluo été" at bounding box center [289, 408] width 353 height 59
click at [236, 305] on div "17" at bounding box center [289, 305] width 353 height 14
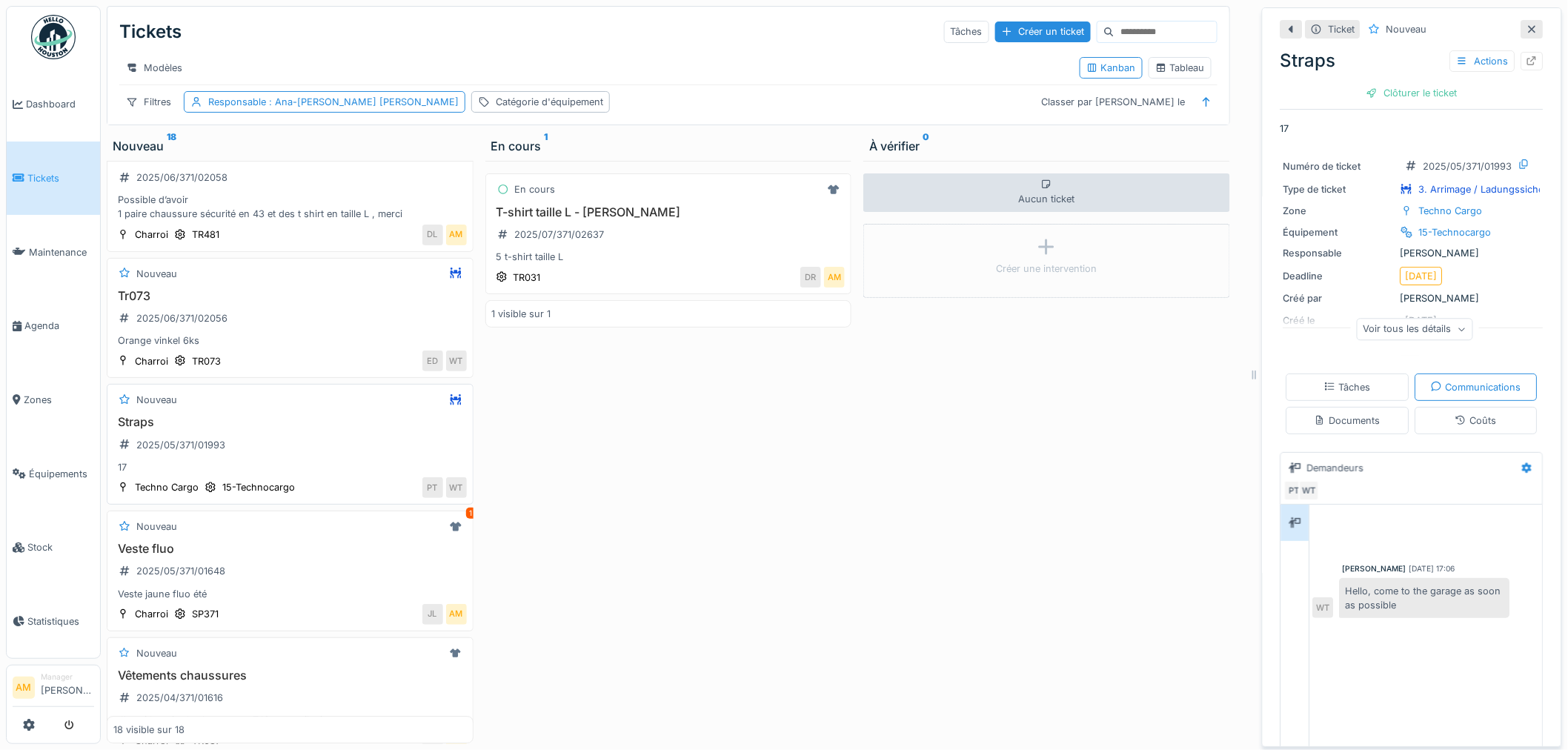
scroll to position [1517, 0]
click at [239, 321] on div "Tr073 2025/06/371/02056 Orange vinkel 6ks" at bounding box center [289, 321] width 353 height 59
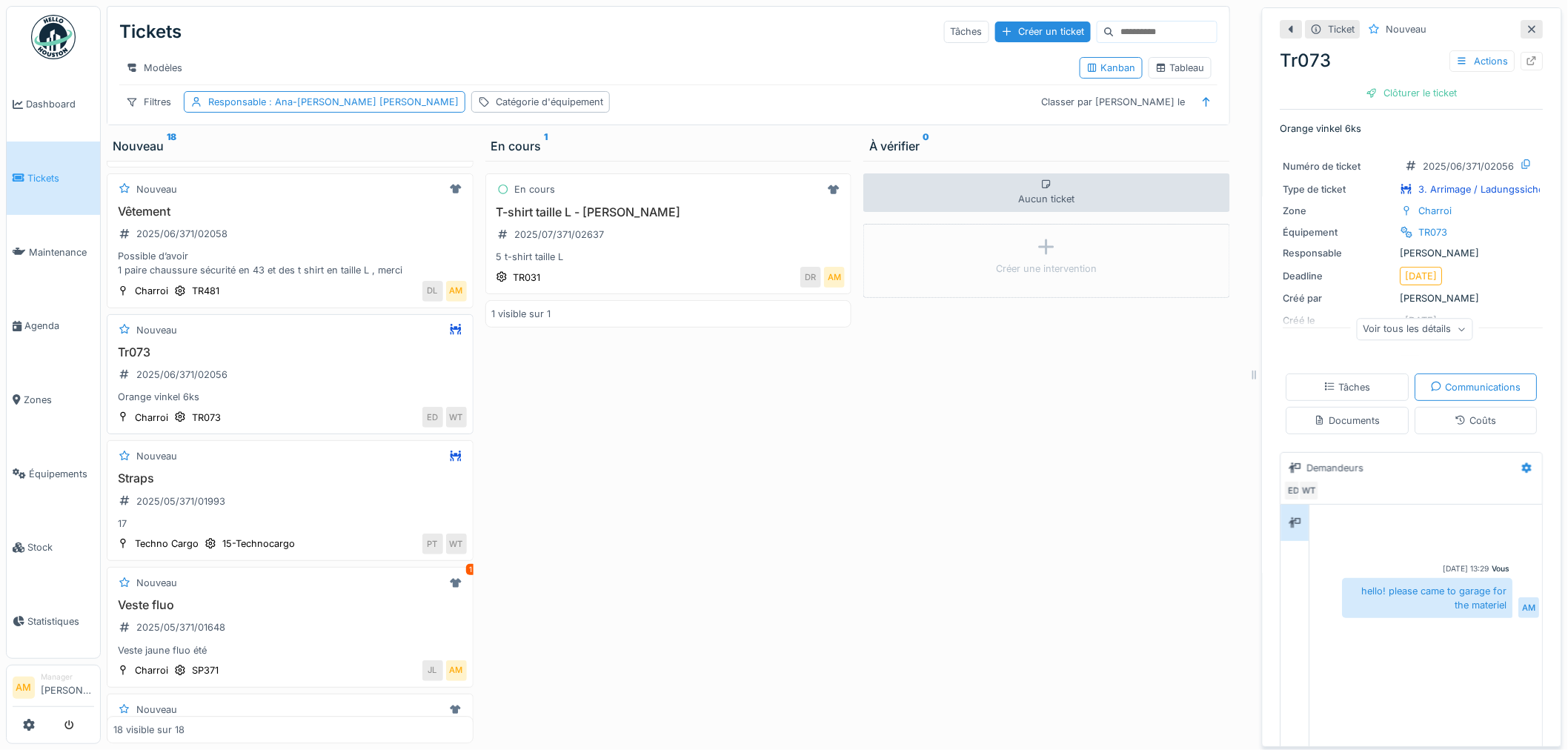
scroll to position [1434, 0]
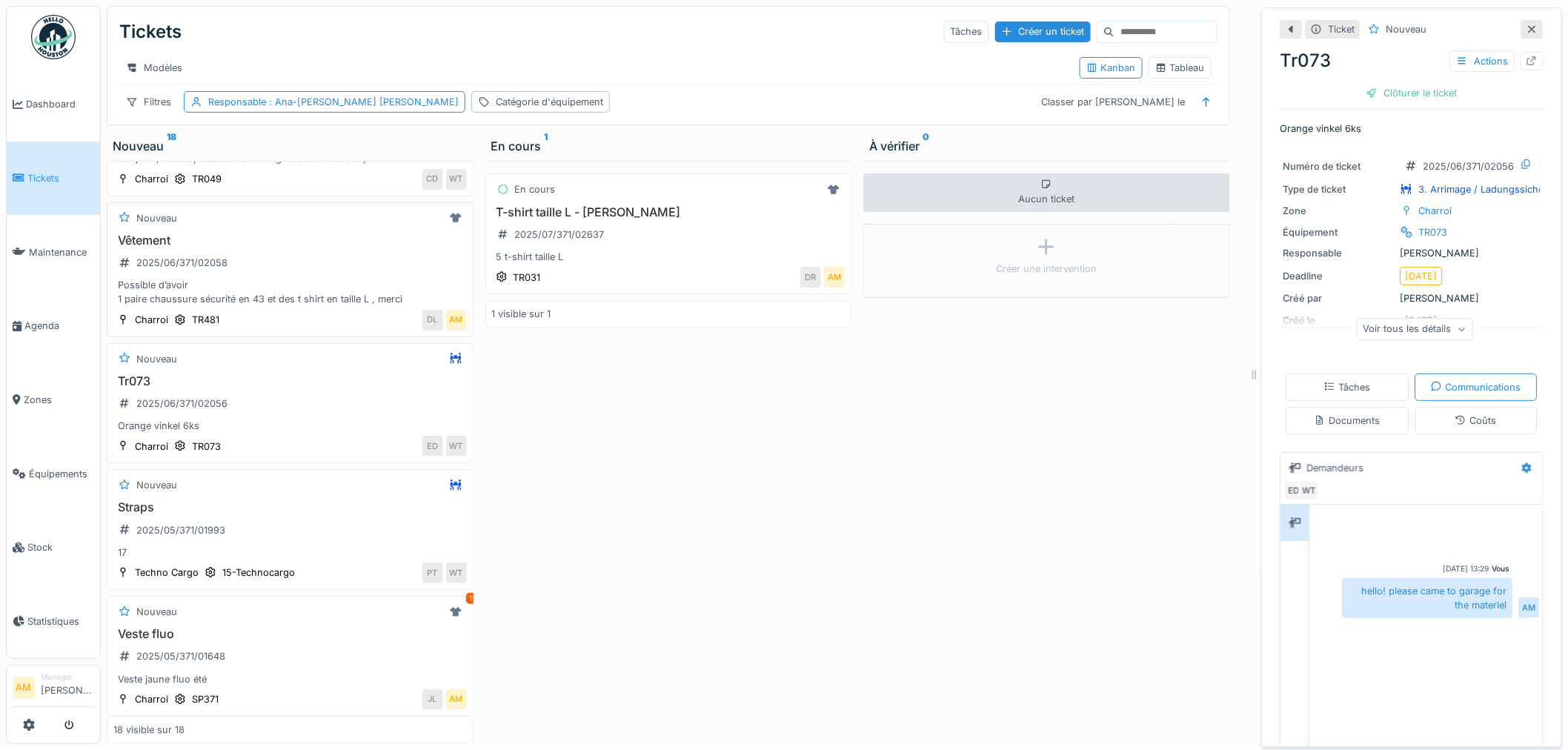
click at [239, 290] on div "Possible d’avoir 1 paire chaussure sécurité en 43 et des t shirt en taille L , …" at bounding box center [289, 292] width 353 height 28
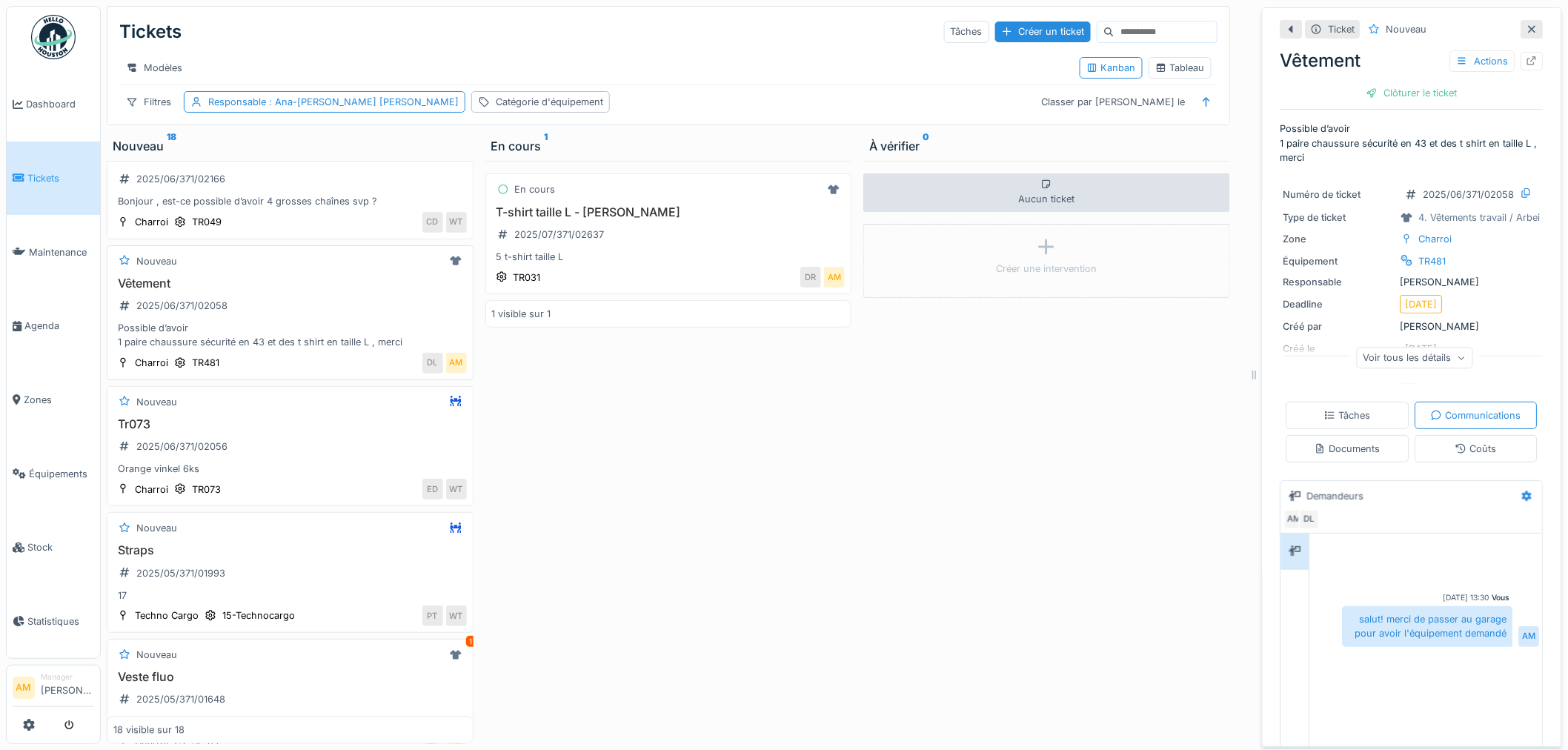
scroll to position [1352, 0]
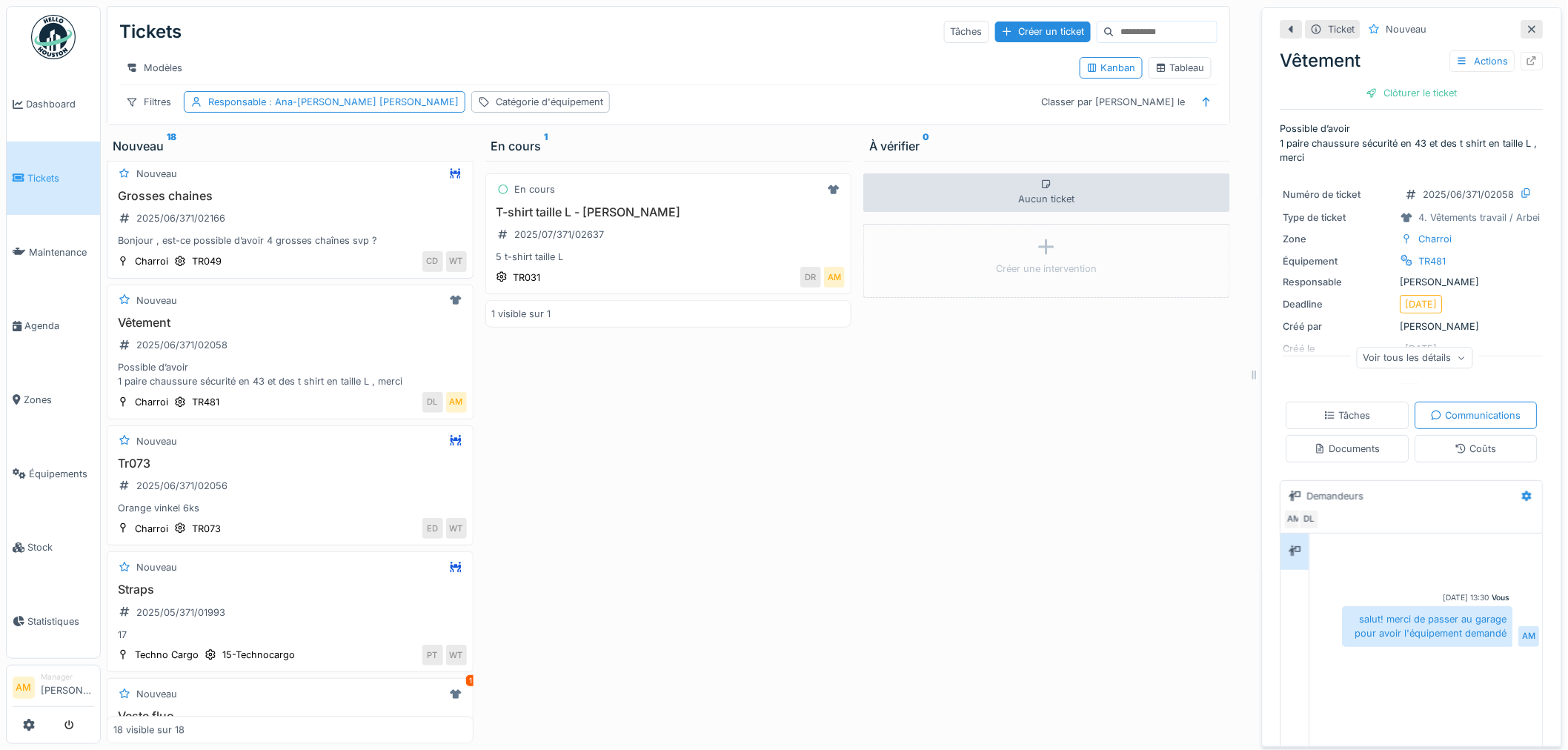
click at [250, 213] on div "Grosses chaines 2025/06/371/02166 Bonjour , est-ce possible d’avoir 4 grosses c…" at bounding box center [289, 218] width 353 height 59
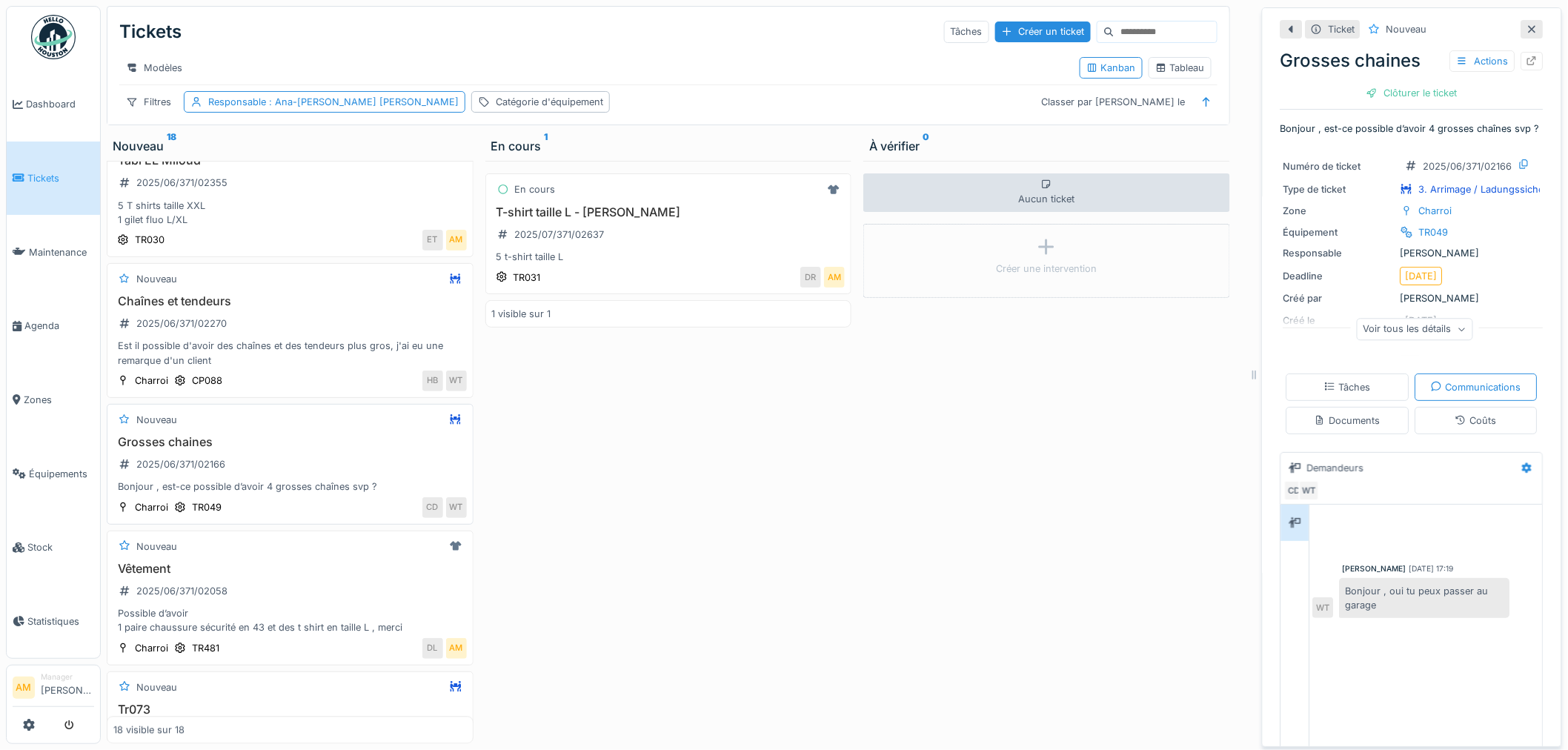
scroll to position [1105, 0]
click at [274, 331] on div "Chaînes et tendeurs 2025/06/371/02270 Est il possible d'avoir des chaînes et de…" at bounding box center [289, 331] width 353 height 73
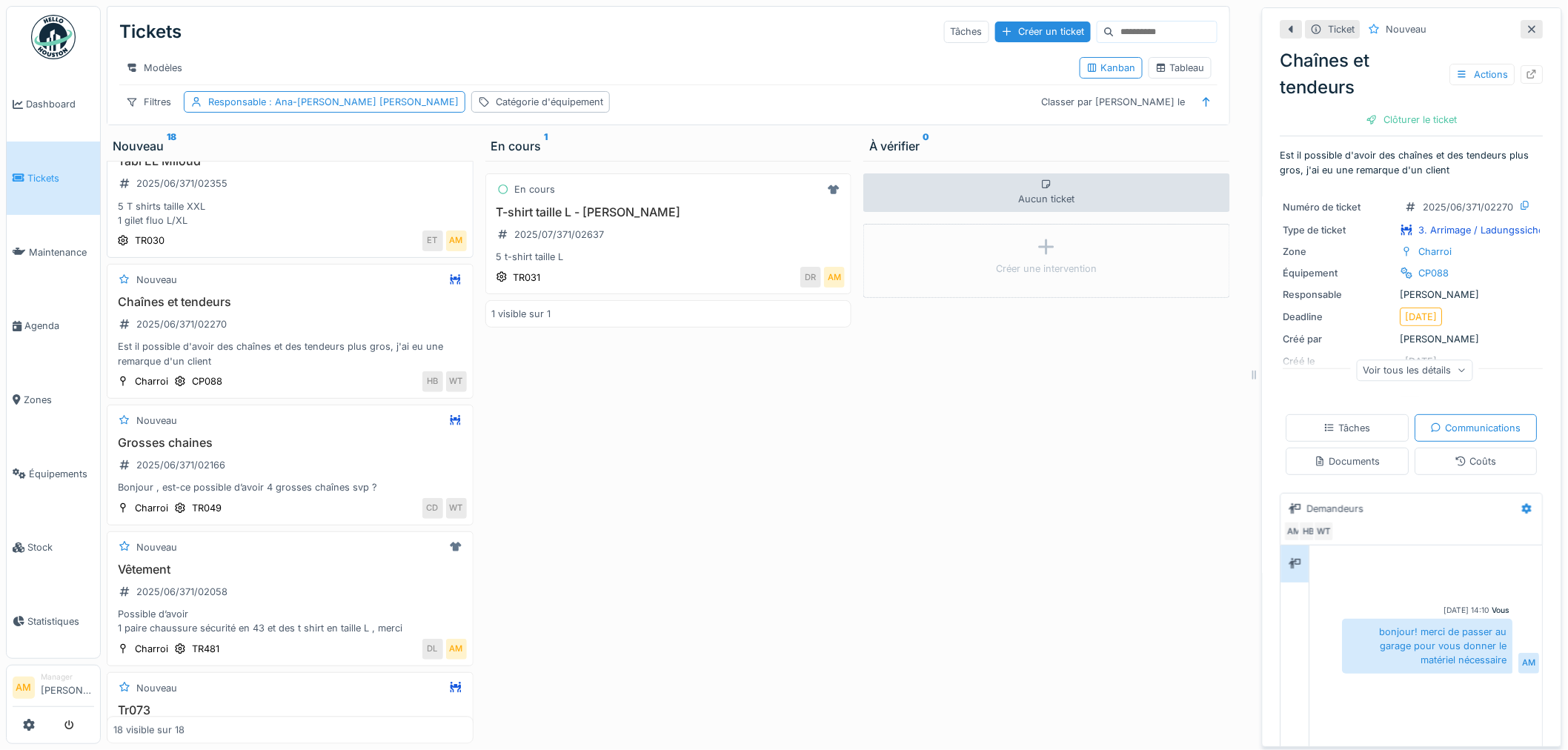
click at [270, 206] on div "5 T shirts taille XXL 1 gilet fluo L/XL" at bounding box center [289, 213] width 353 height 28
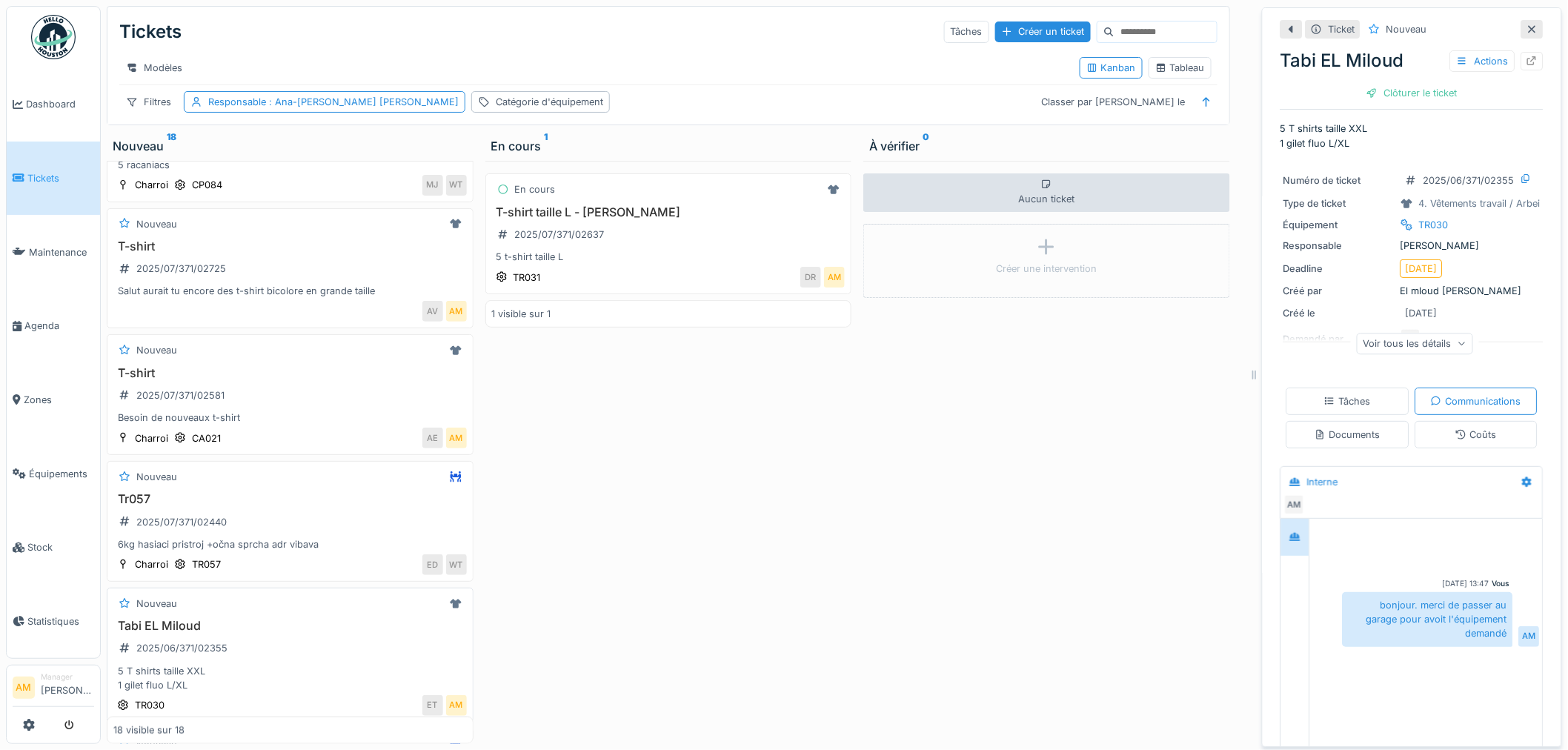
scroll to position [611, 0]
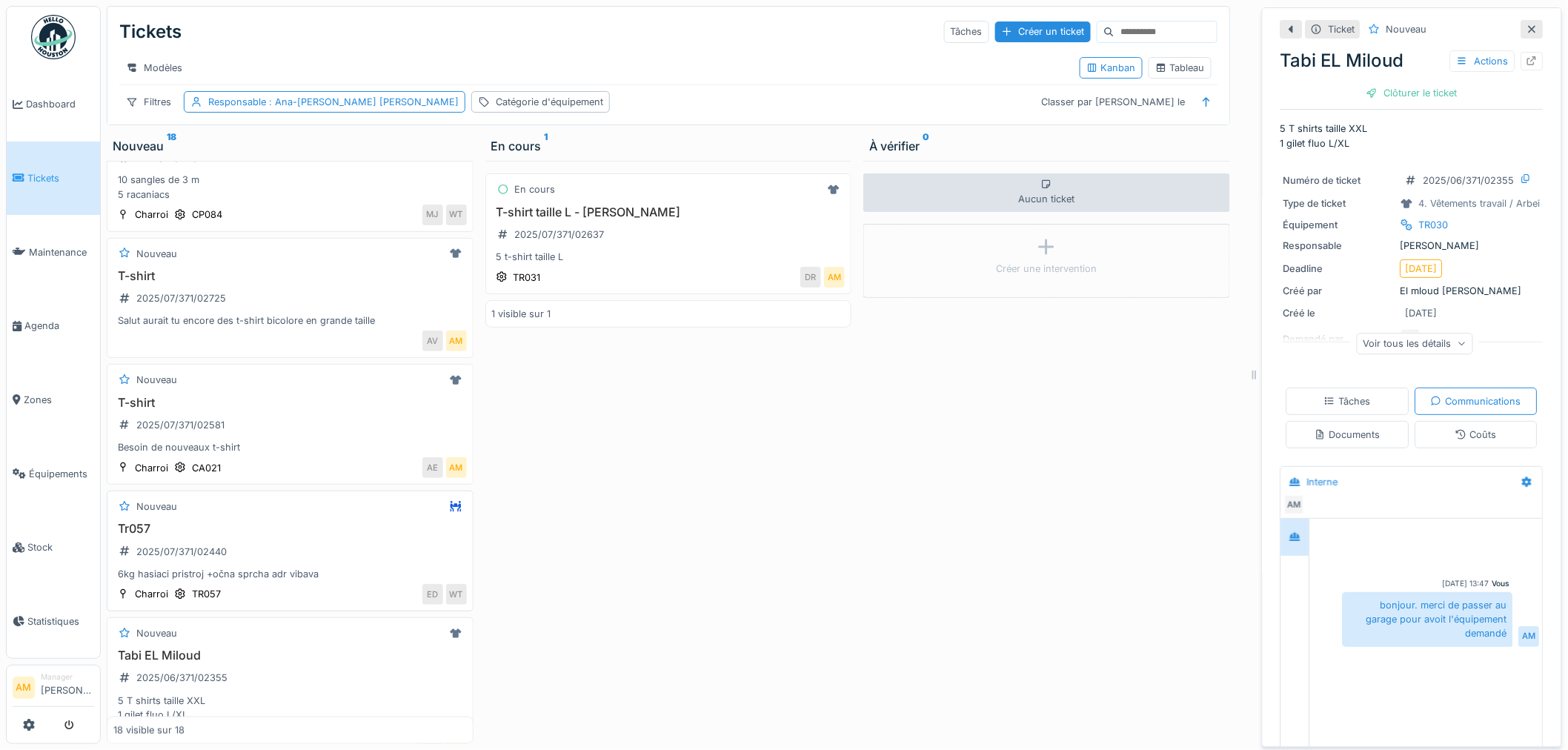
click at [287, 560] on div "Tr057 2025/07/371/02440 6kg hasiaci pristroj +očna sprcha adr vibava" at bounding box center [289, 551] width 353 height 59
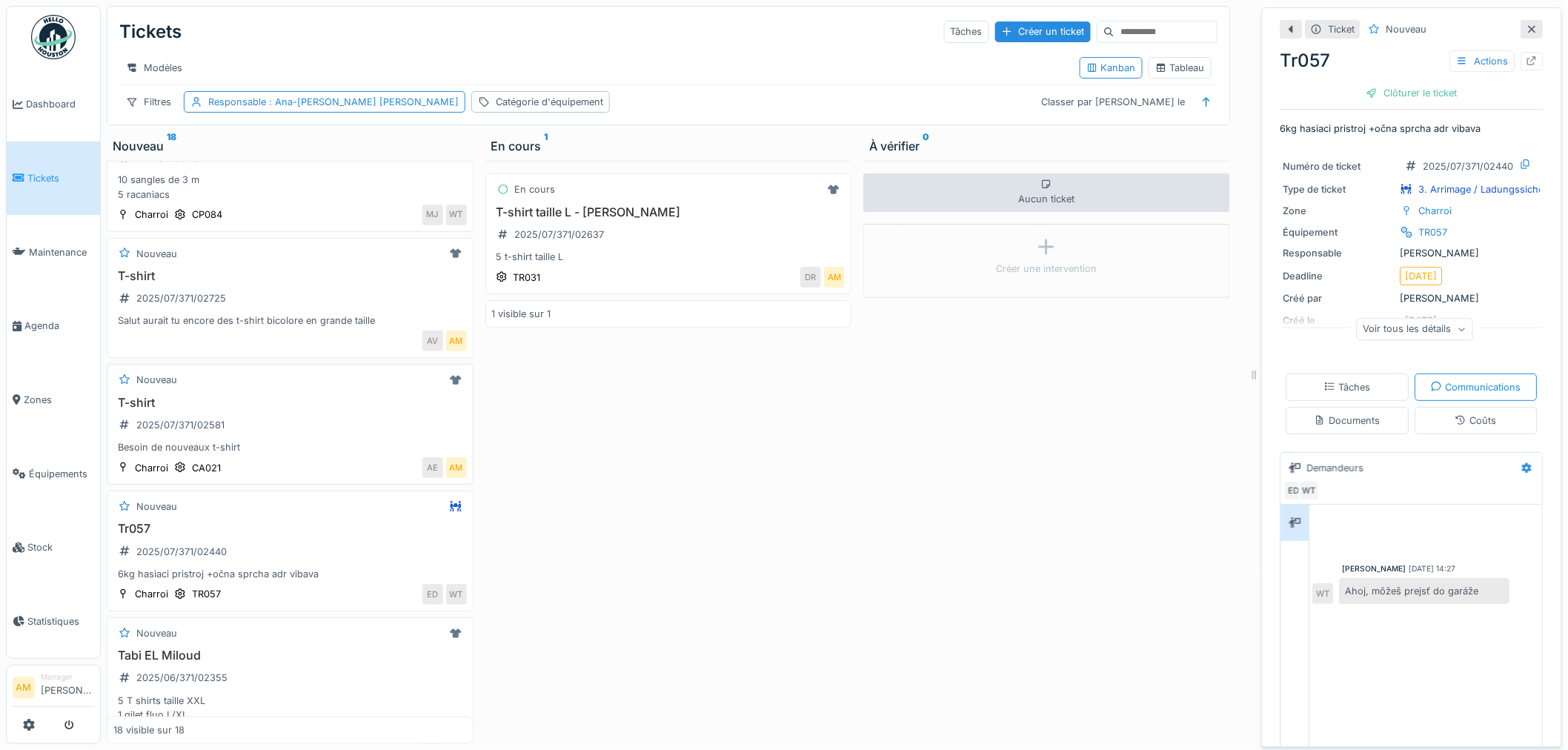
click at [282, 433] on div "T-shirt 2025/07/371/02581 Besoin de nouveaux t-shirt" at bounding box center [289, 425] width 353 height 59
click at [267, 443] on div "Besoin de nouveaux t-shirt" at bounding box center [289, 447] width 353 height 14
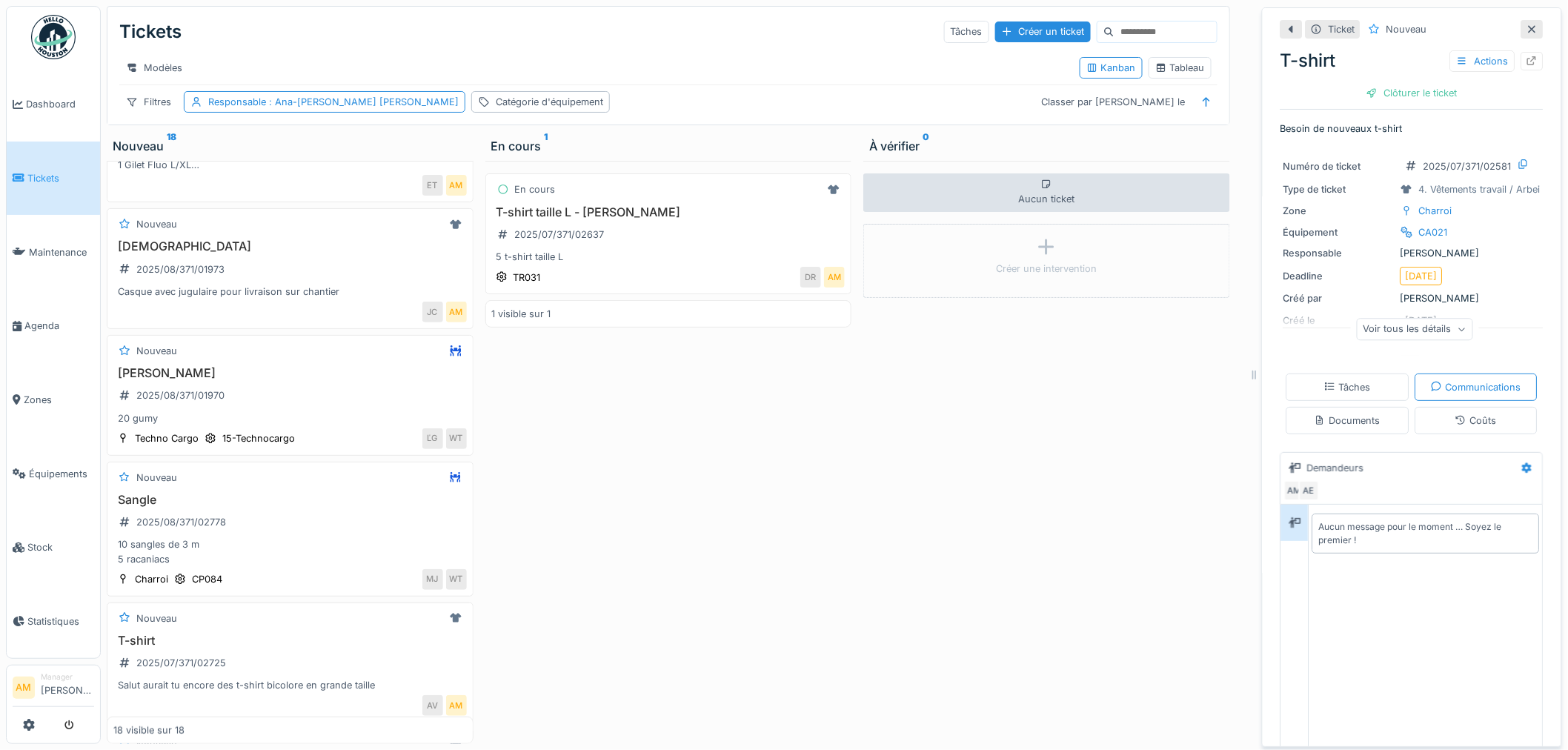
scroll to position [329, 0]
